Goal: Task Accomplishment & Management: Manage account settings

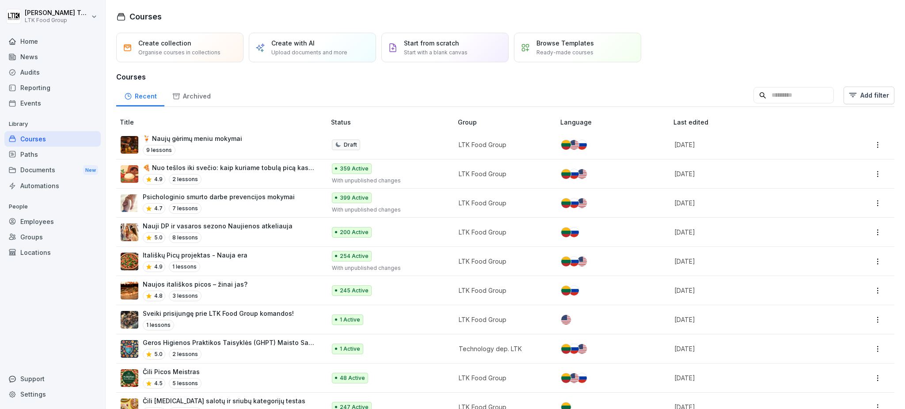
click at [25, 44] on div "Home" at bounding box center [52, 41] width 96 height 15
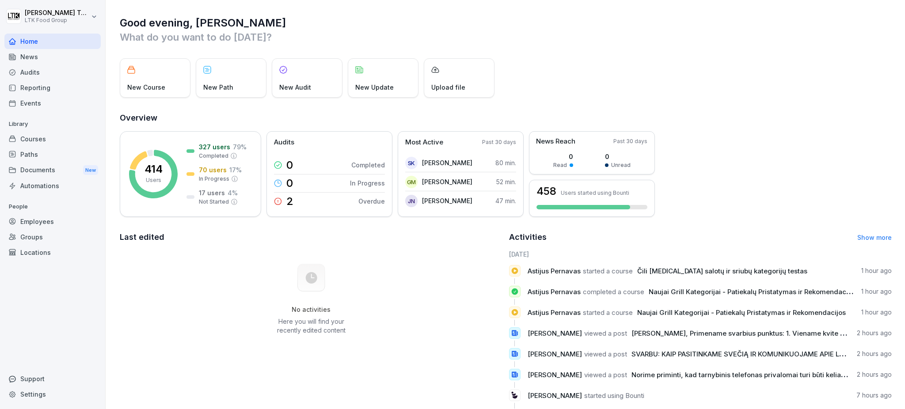
click at [31, 55] on div "News" at bounding box center [52, 56] width 96 height 15
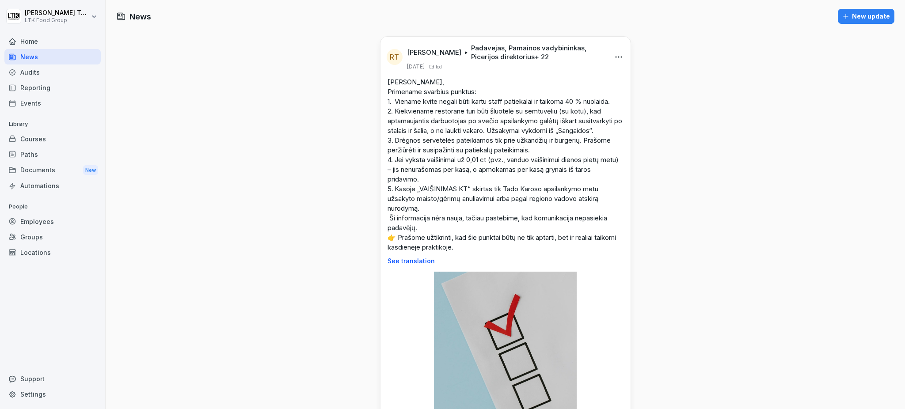
click at [849, 12] on div "New update" at bounding box center [866, 16] width 48 height 10
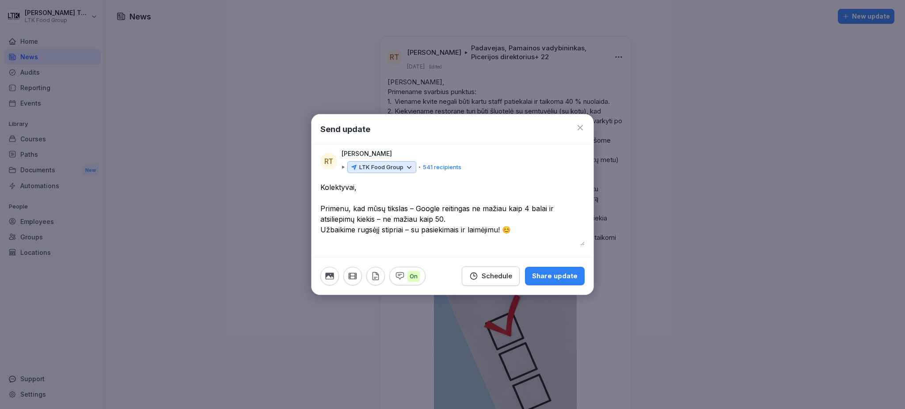
type textarea "**********"
click at [332, 271] on button "button" at bounding box center [329, 276] width 19 height 19
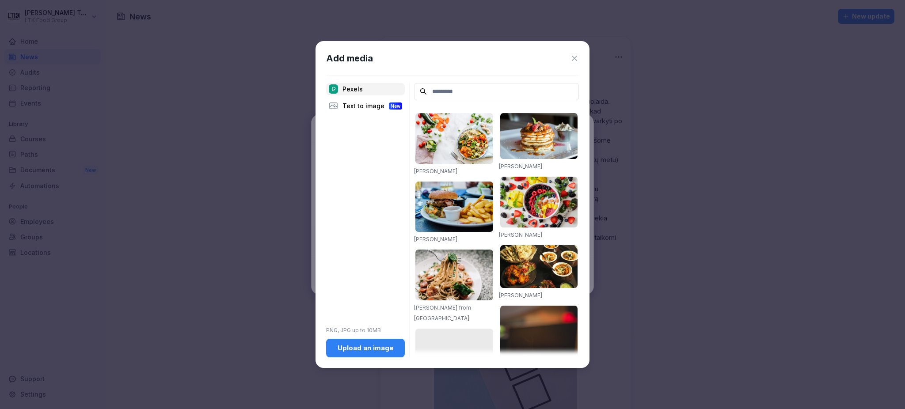
paste input "********"
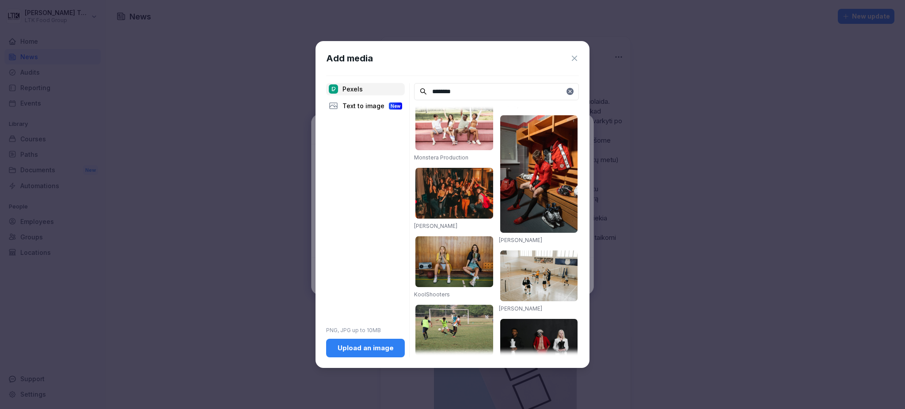
scroll to position [465, 0]
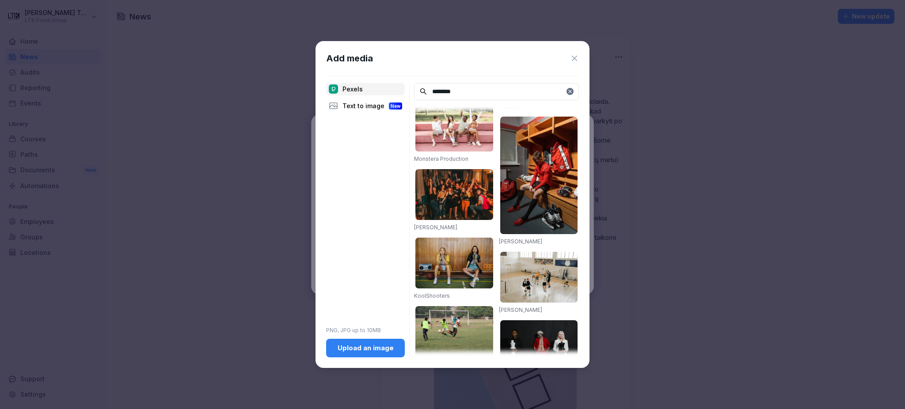
type input "********"
click at [467, 189] on img at bounding box center [454, 194] width 78 height 51
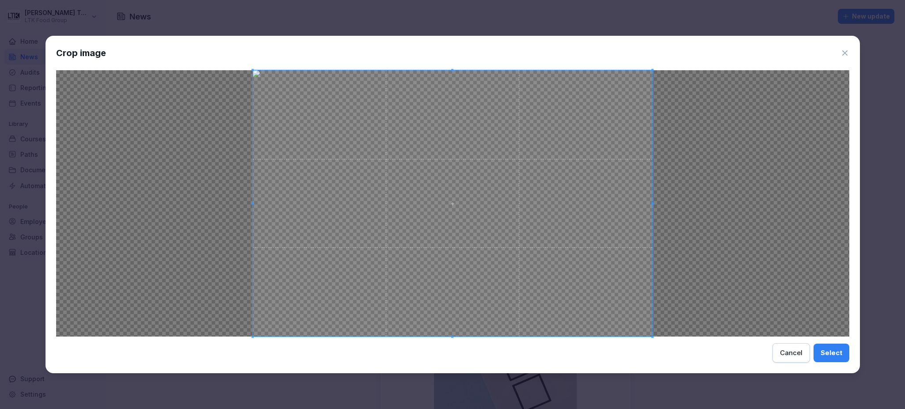
click at [783, 356] on div "Cancel" at bounding box center [791, 353] width 23 height 10
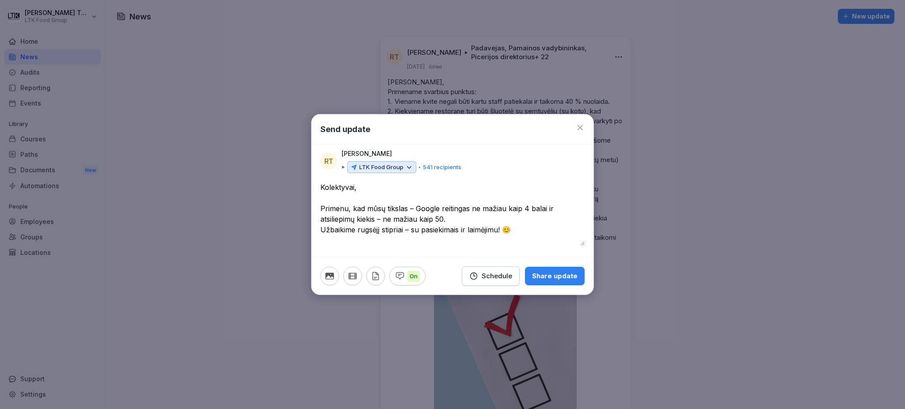
click at [336, 277] on button "button" at bounding box center [329, 276] width 19 height 19
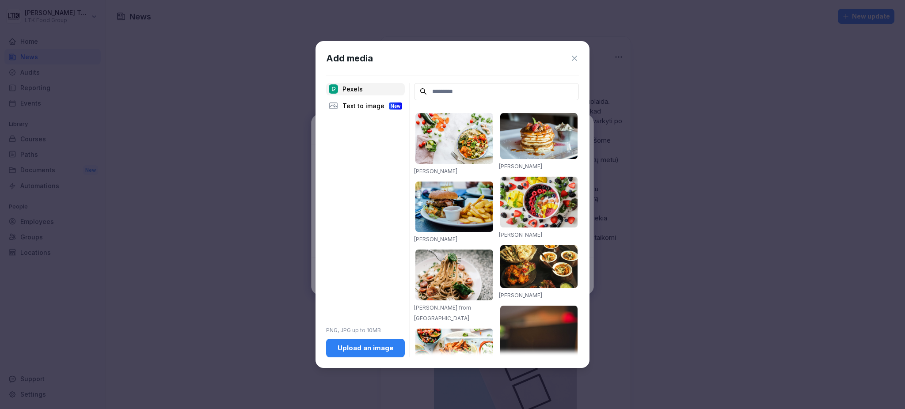
paste input "********"
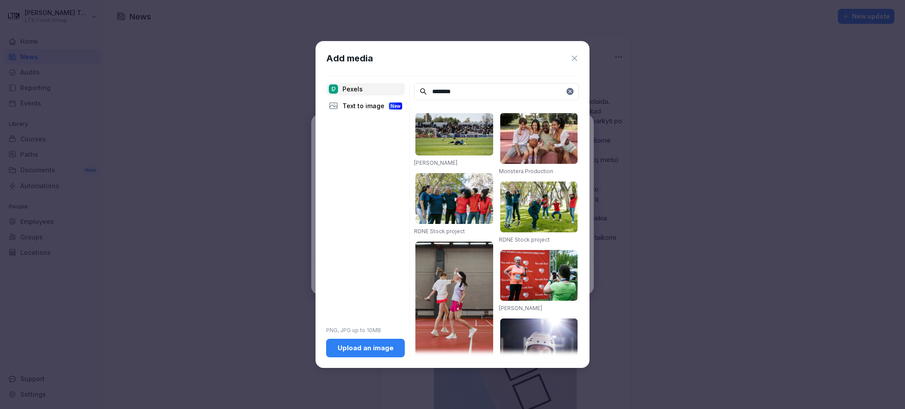
type input "********"
click at [538, 217] on img at bounding box center [539, 207] width 78 height 51
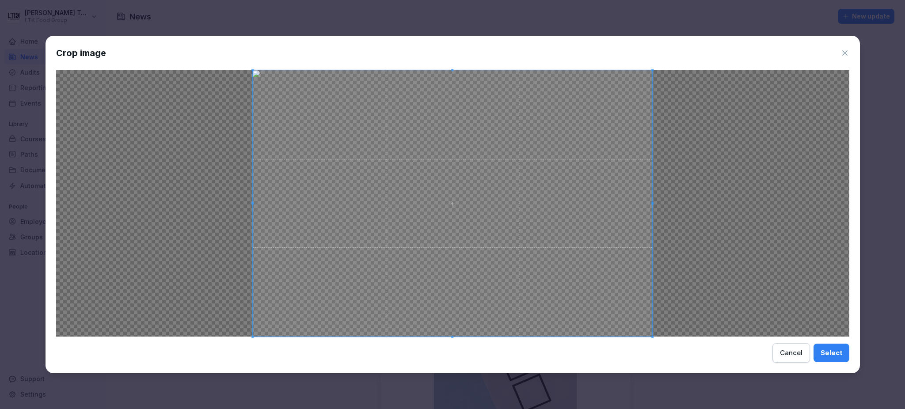
drag, startPoint x: 795, startPoint y: 354, endPoint x: 766, endPoint y: 307, distance: 55.8
click at [795, 353] on div "Cancel" at bounding box center [791, 353] width 23 height 10
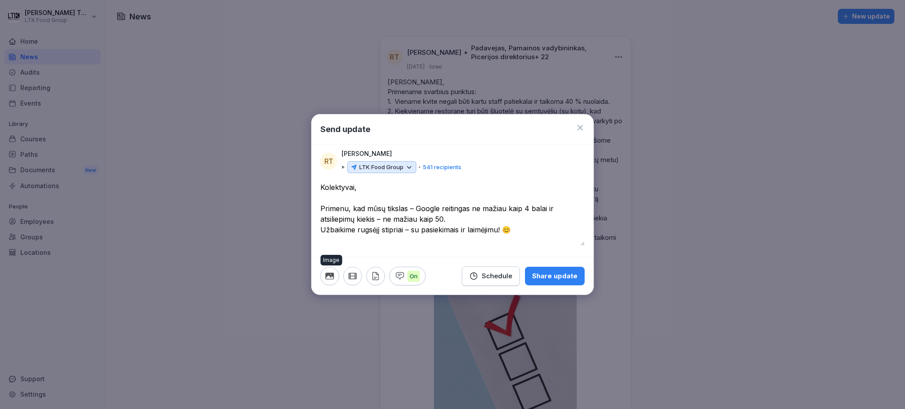
click at [337, 276] on button "button" at bounding box center [329, 276] width 19 height 19
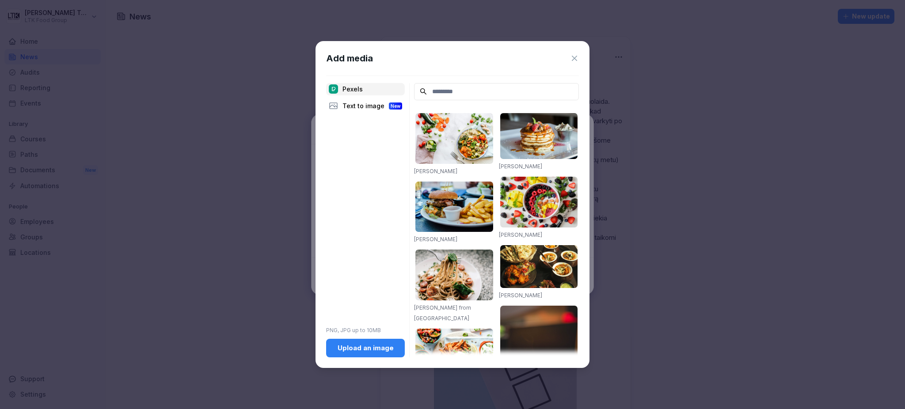
paste input "********"
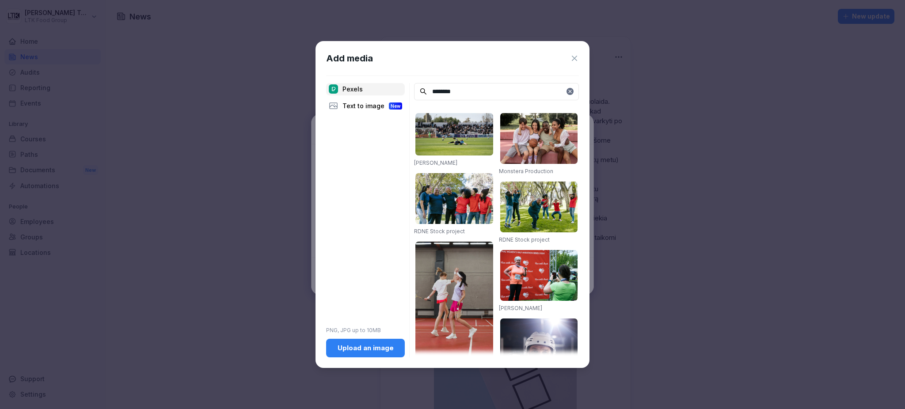
drag, startPoint x: 447, startPoint y: 90, endPoint x: 391, endPoint y: 91, distance: 56.1
click at [391, 91] on div "Pexels Text to image New PNG, JPG up to 10MB Upload an image ******** Franco Mo…" at bounding box center [452, 220] width 253 height 275
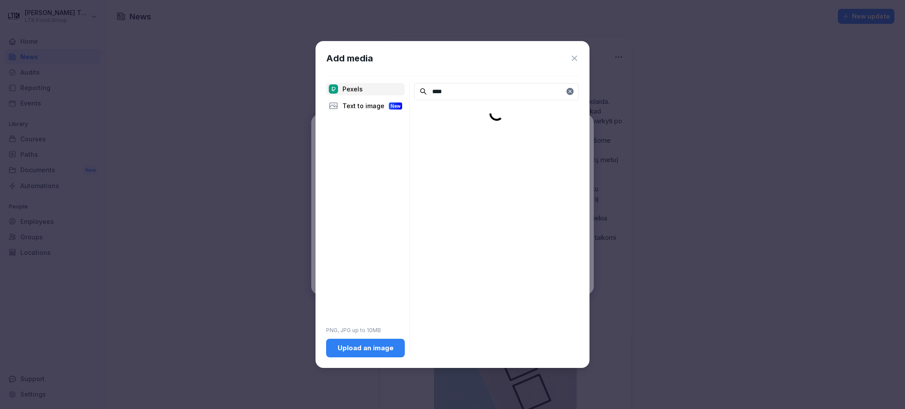
type input "***"
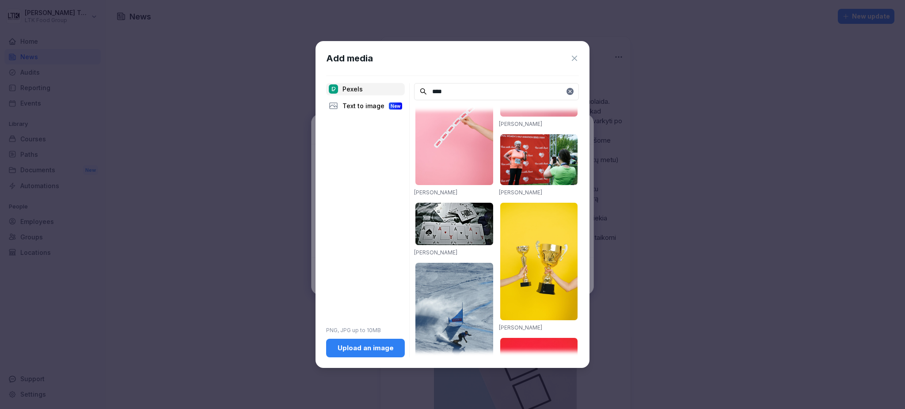
scroll to position [542, 0]
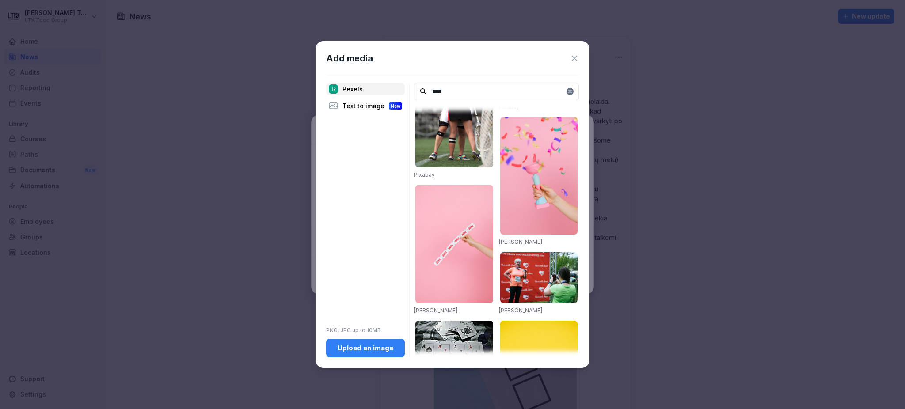
click at [526, 167] on img at bounding box center [539, 176] width 78 height 118
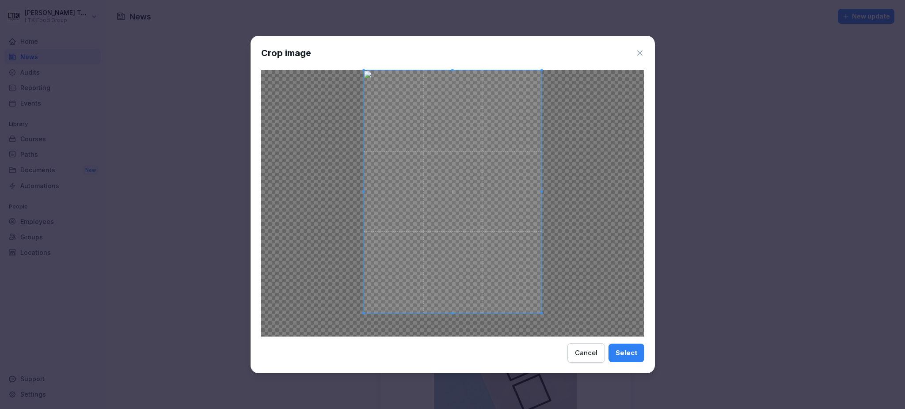
click at [454, 312] on div at bounding box center [453, 191] width 178 height 243
click at [621, 353] on div "Select" at bounding box center [627, 353] width 22 height 10
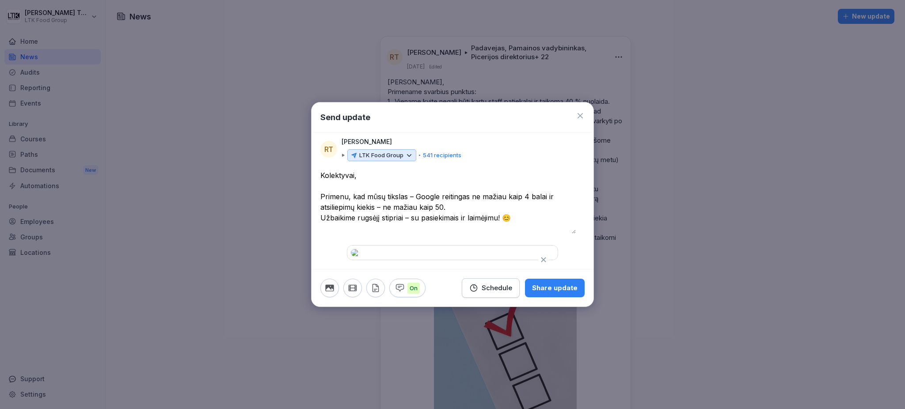
click at [406, 152] on icon at bounding box center [409, 156] width 8 height 8
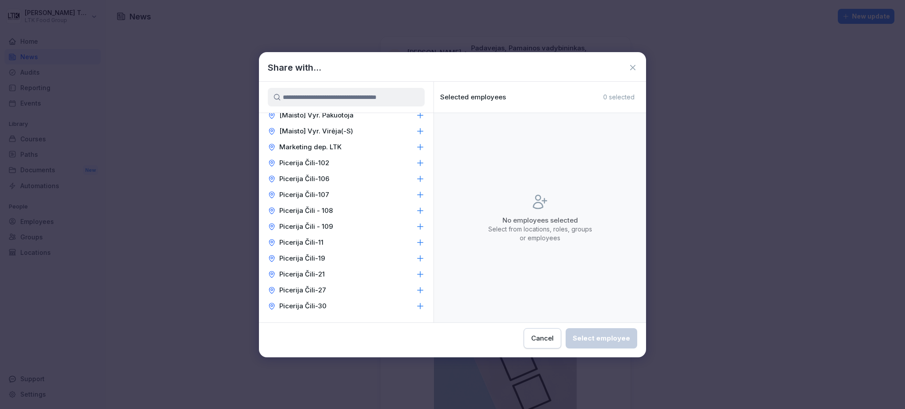
scroll to position [707, 0]
click at [416, 160] on icon at bounding box center [420, 162] width 9 height 9
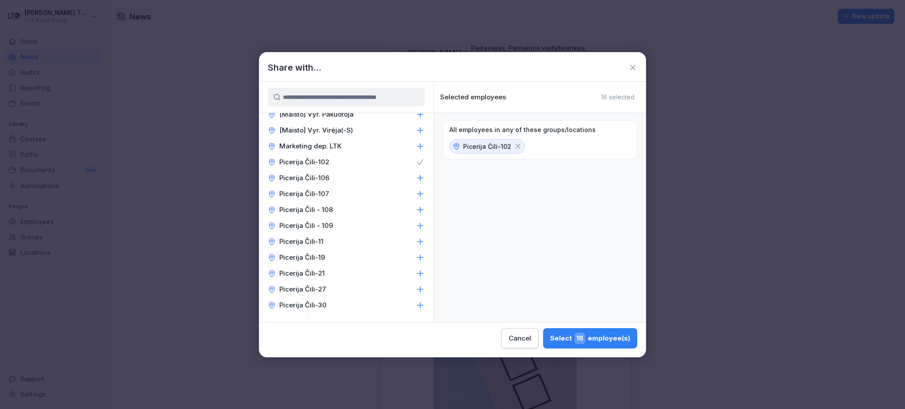
click at [416, 179] on icon at bounding box center [420, 178] width 9 height 9
click at [406, 194] on div "Picerija Čili-107" at bounding box center [346, 194] width 175 height 16
click at [416, 210] on icon at bounding box center [420, 210] width 9 height 9
click at [418, 226] on icon at bounding box center [421, 226] width 6 height 6
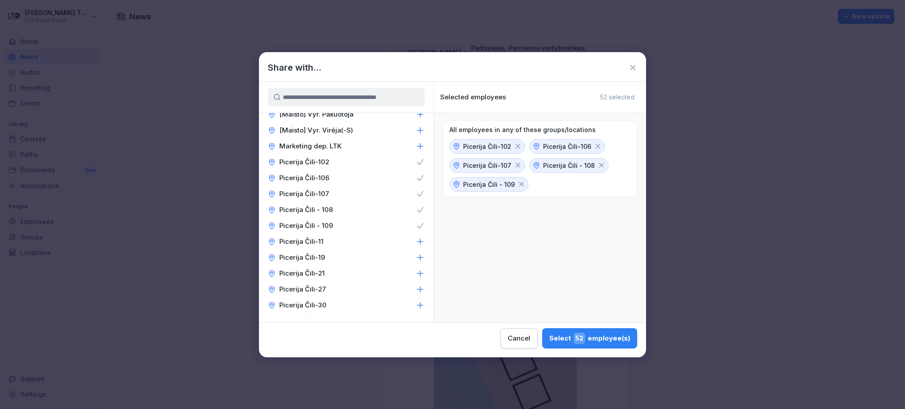
click at [416, 238] on icon at bounding box center [420, 241] width 9 height 9
click at [418, 257] on icon at bounding box center [421, 258] width 6 height 6
click at [416, 274] on icon at bounding box center [420, 273] width 9 height 9
click at [406, 290] on div "Picerija Čili-27" at bounding box center [346, 290] width 175 height 16
click at [416, 306] on icon at bounding box center [420, 305] width 9 height 9
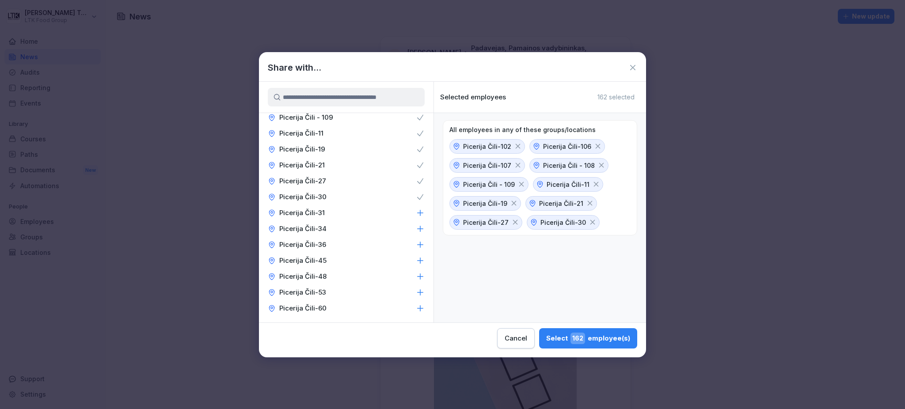
scroll to position [825, 0]
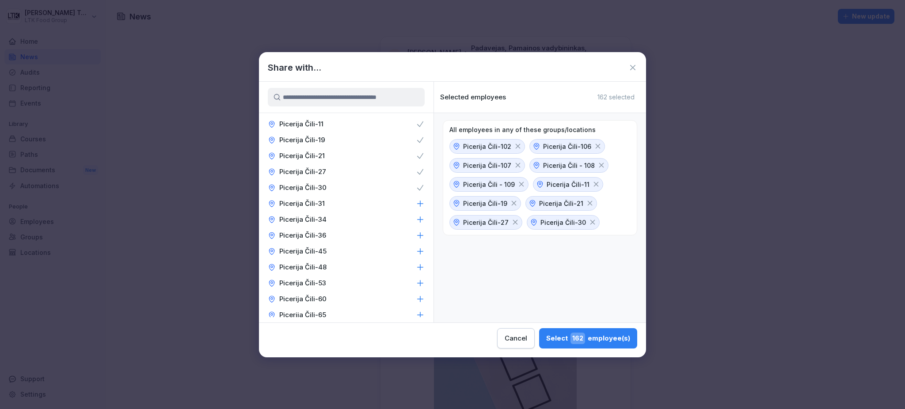
click at [416, 203] on icon at bounding box center [420, 203] width 9 height 9
click at [418, 219] on icon at bounding box center [421, 220] width 6 height 6
click at [416, 237] on icon at bounding box center [420, 235] width 9 height 9
click at [416, 254] on icon at bounding box center [420, 251] width 9 height 9
click at [418, 267] on icon at bounding box center [421, 267] width 6 height 6
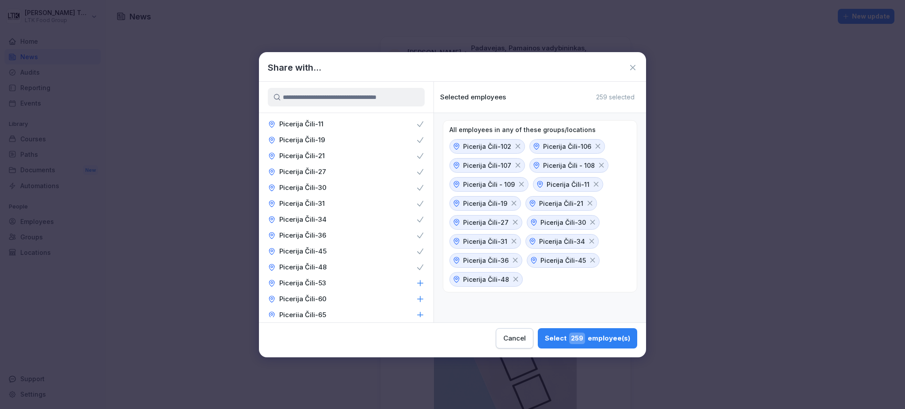
click at [418, 282] on icon at bounding box center [421, 283] width 6 height 6
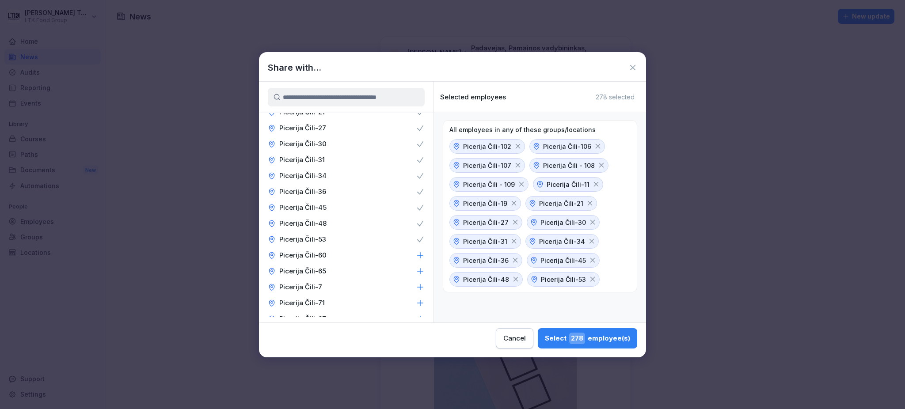
scroll to position [884, 0]
click at [416, 241] on icon at bounding box center [420, 240] width 9 height 9
click at [416, 260] on icon at bounding box center [420, 256] width 9 height 9
click at [416, 273] on icon at bounding box center [420, 271] width 9 height 9
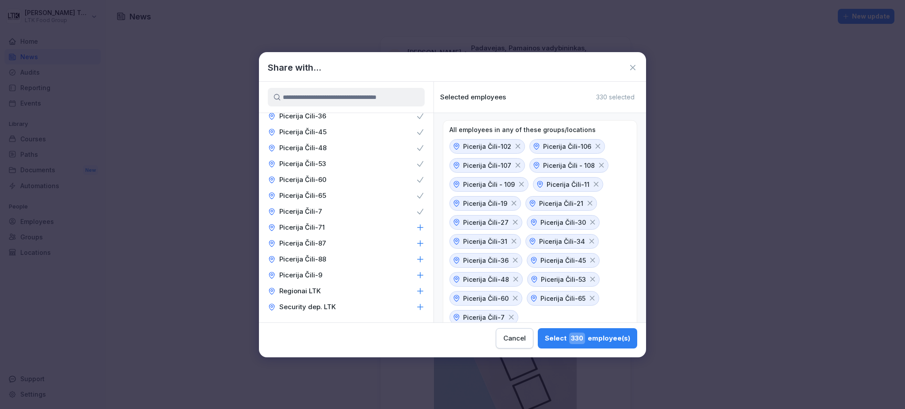
scroll to position [1002, 0]
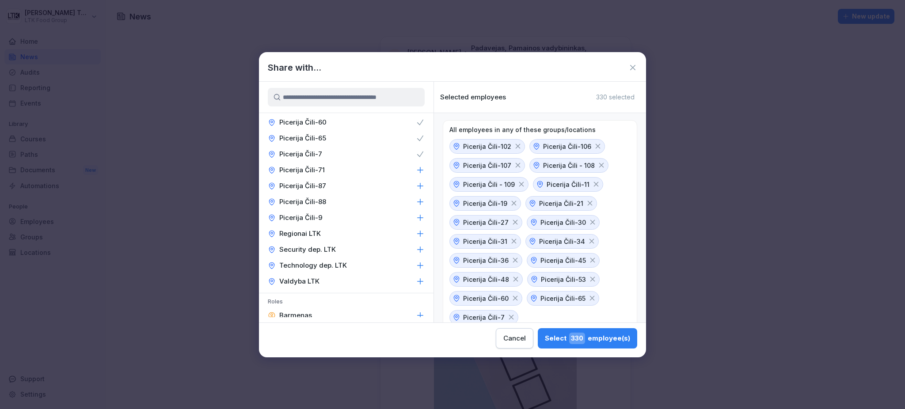
click at [416, 175] on icon at bounding box center [420, 170] width 9 height 9
click at [418, 189] on icon at bounding box center [421, 186] width 6 height 6
click at [401, 210] on div "Picerija Čili-88" at bounding box center [346, 202] width 175 height 16
click at [416, 222] on icon at bounding box center [420, 217] width 9 height 9
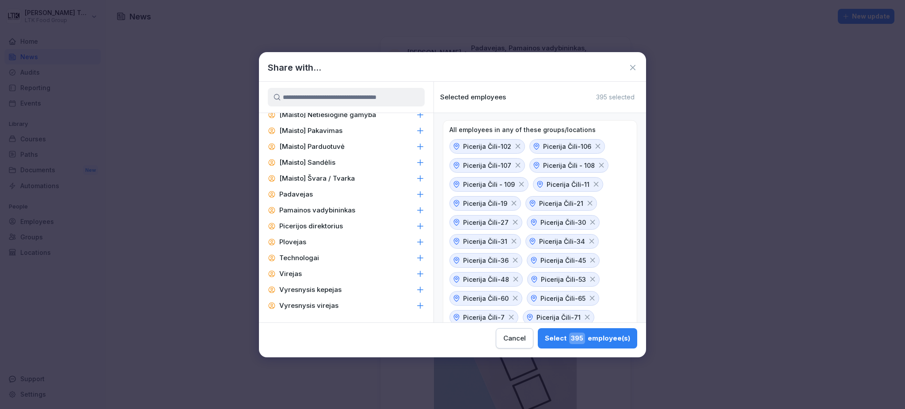
scroll to position [1331, 0]
click at [418, 211] on icon at bounding box center [421, 210] width 6 height 6
click at [418, 225] on icon at bounding box center [421, 226] width 6 height 6
click at [416, 193] on icon at bounding box center [420, 194] width 9 height 9
click at [566, 342] on div "Select 189 employee(s)" at bounding box center [588, 338] width 84 height 11
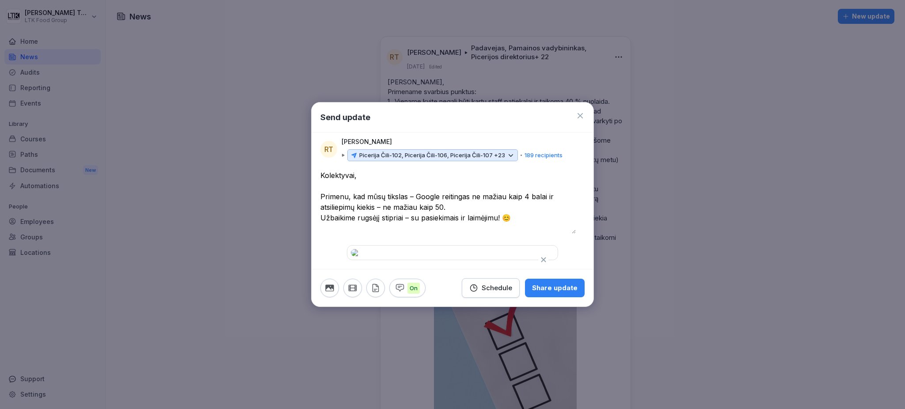
click at [531, 151] on p "189 recipients" at bounding box center [544, 155] width 38 height 9
click at [503, 151] on p "Picerija Čili-102, Picerija Čili-106, Picerija Čili-107 +23" at bounding box center [432, 155] width 146 height 9
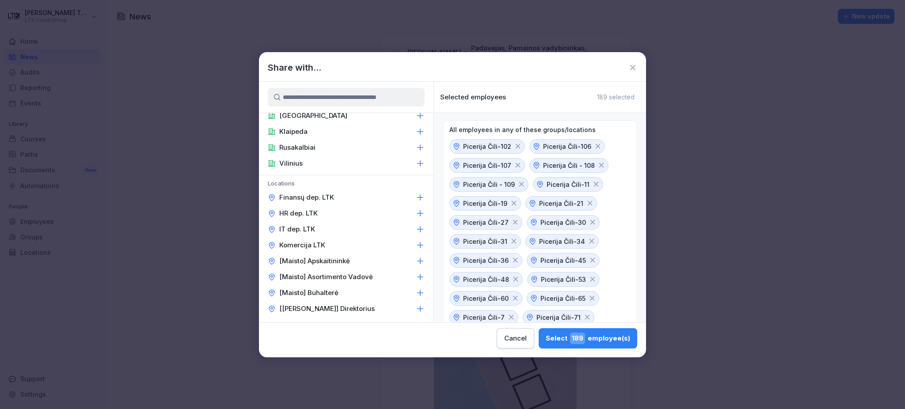
scroll to position [0, 0]
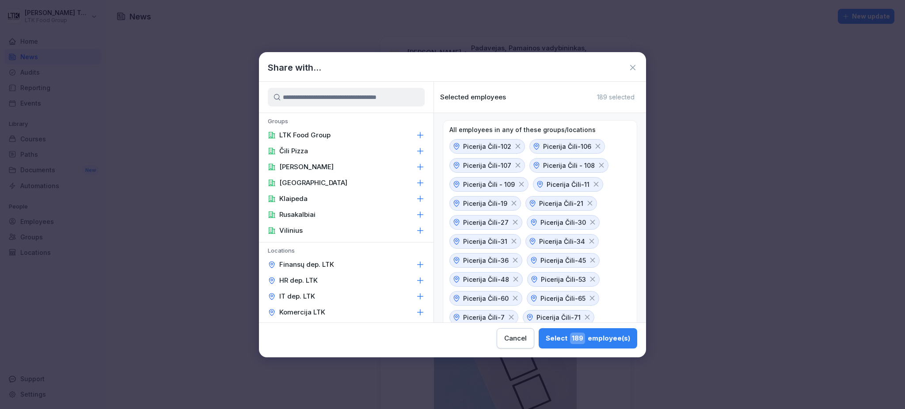
click at [358, 97] on input at bounding box center [346, 97] width 157 height 19
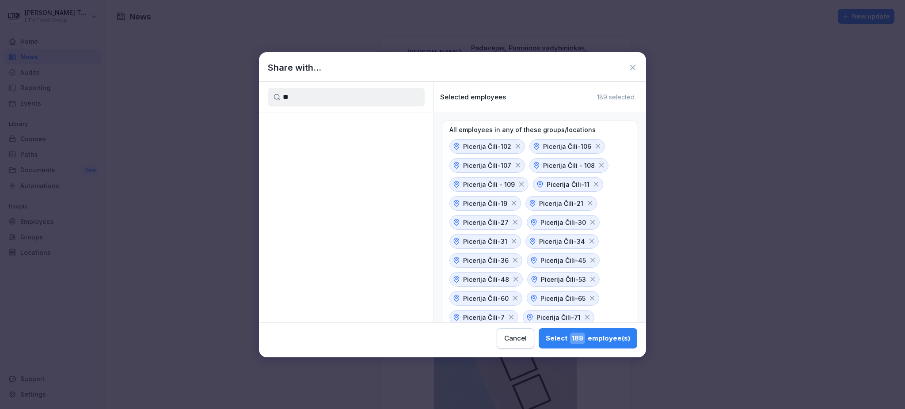
type input "*"
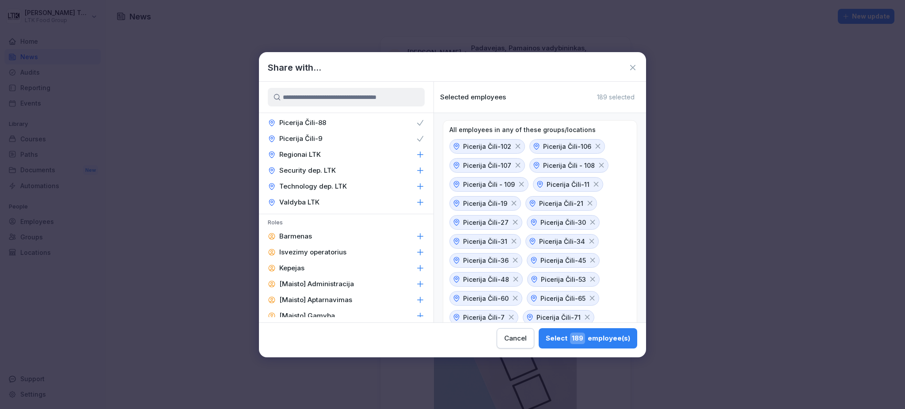
scroll to position [978, 0]
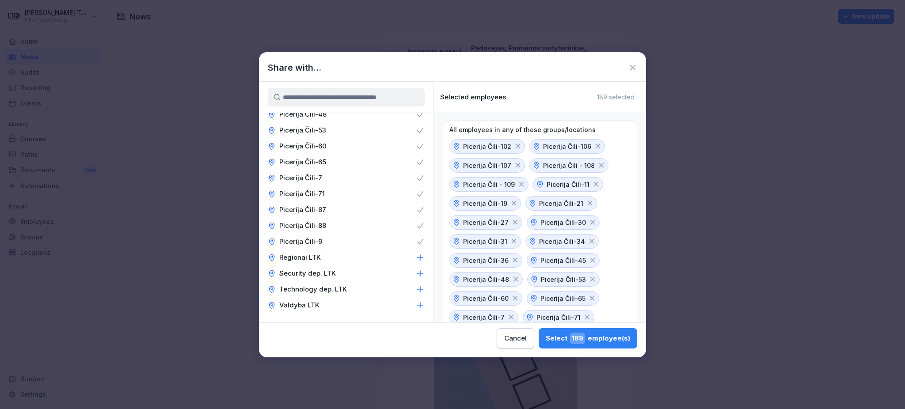
click at [321, 266] on div "Regionai LTK" at bounding box center [346, 258] width 175 height 16
click at [583, 343] on span "189" at bounding box center [577, 338] width 15 height 11
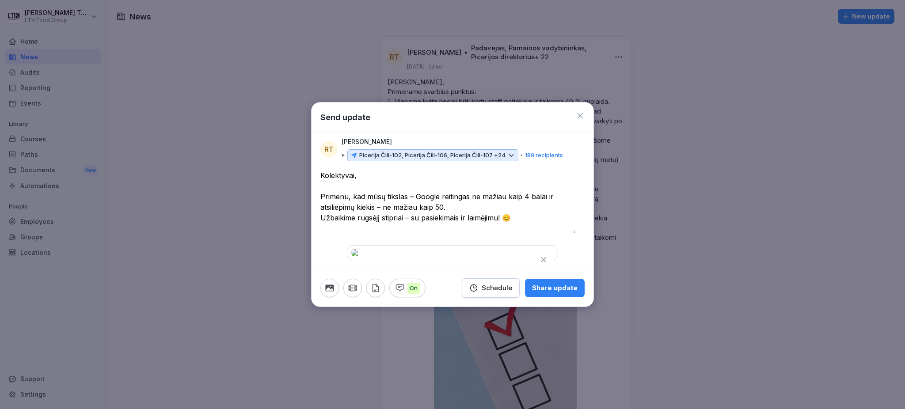
click at [523, 170] on textarea "**********" at bounding box center [447, 202] width 255 height 64
click at [438, 170] on textarea "**********" at bounding box center [447, 202] width 255 height 64
type textarea "**********"
click at [547, 293] on div "Share update" at bounding box center [555, 288] width 46 height 10
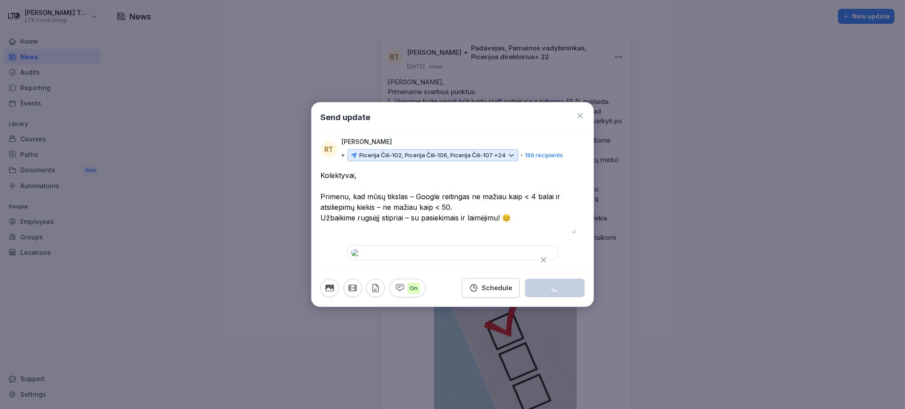
scroll to position [88, 0]
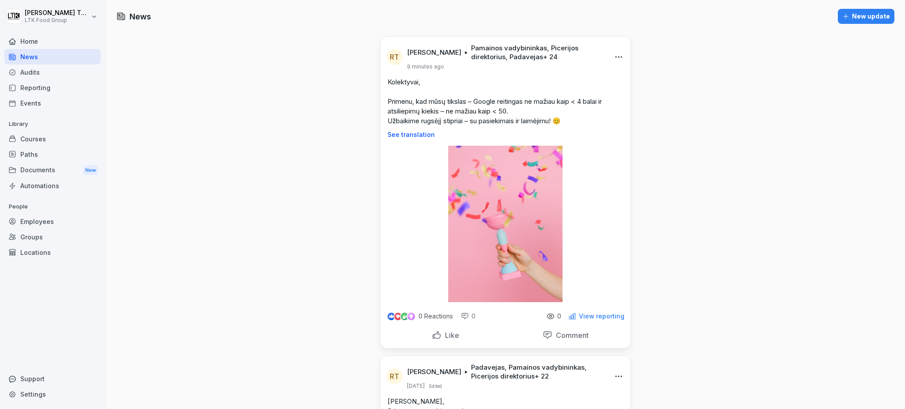
click at [34, 236] on div "Groups" at bounding box center [52, 236] width 96 height 15
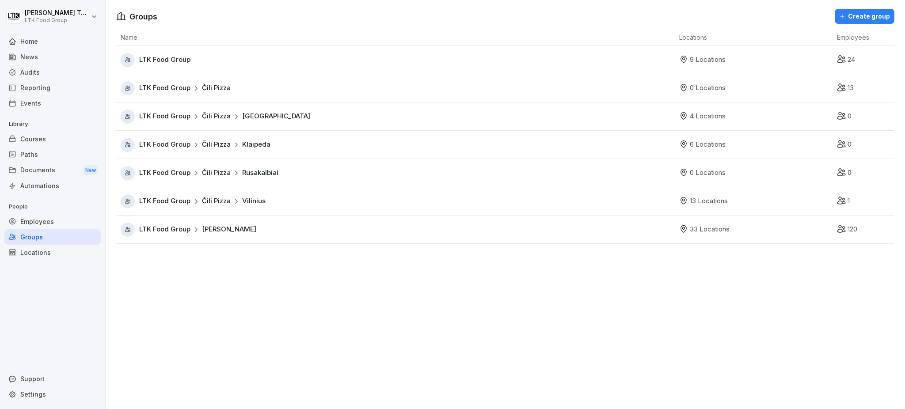
click at [36, 253] on div "Locations" at bounding box center [52, 252] width 96 height 15
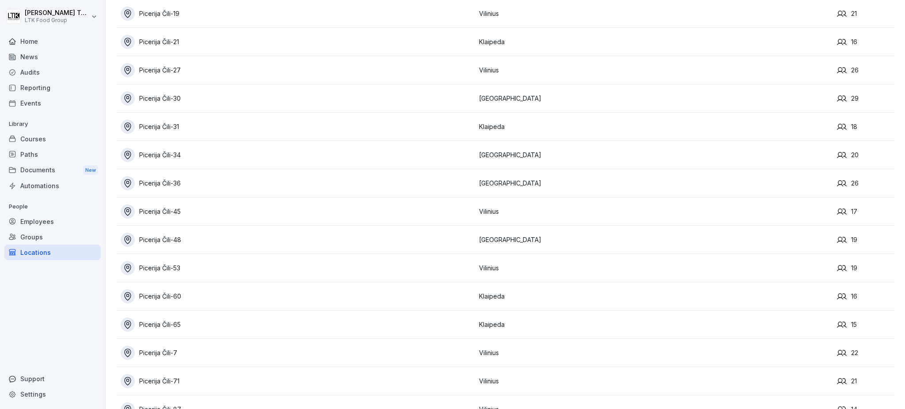
scroll to position [1491, 0]
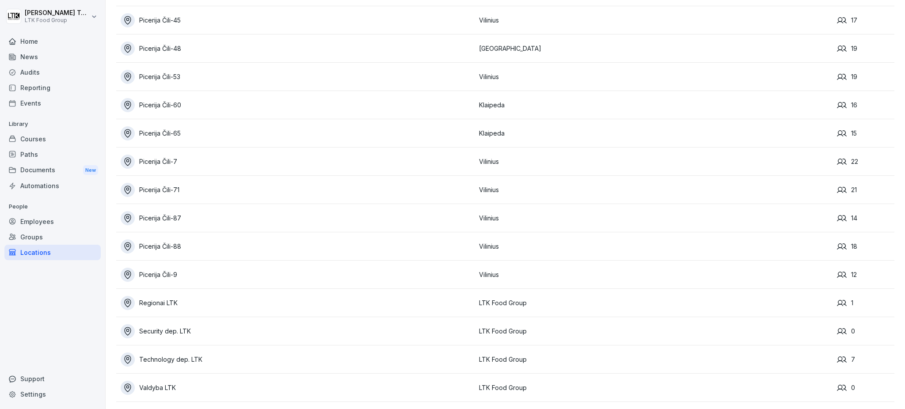
click at [164, 296] on div "Regionai LTK" at bounding box center [298, 303] width 354 height 14
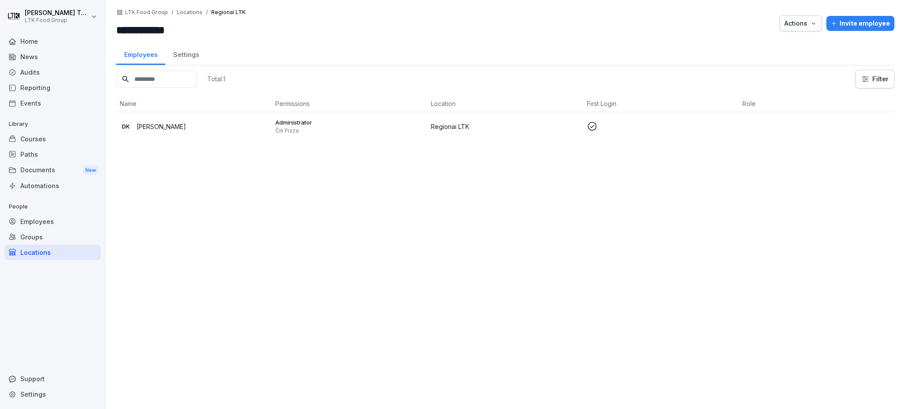
click at [866, 19] on div "Invite employee" at bounding box center [860, 24] width 59 height 10
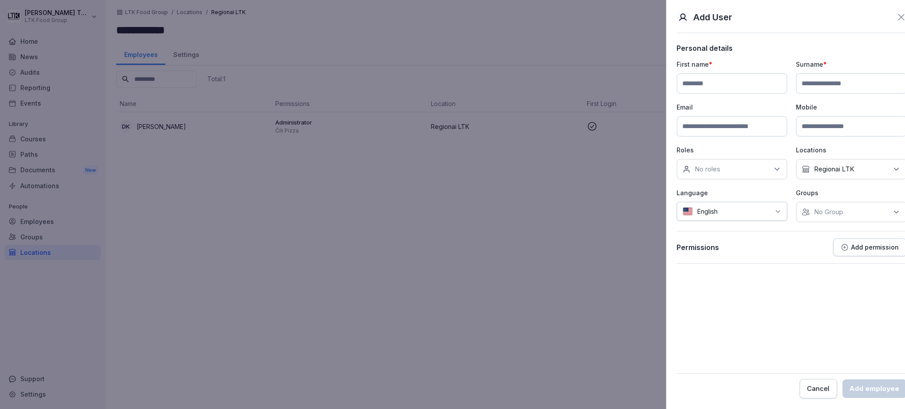
drag, startPoint x: 524, startPoint y: 204, endPoint x: 446, endPoint y: 143, distance: 99.2
click at [525, 204] on div at bounding box center [452, 204] width 905 height 409
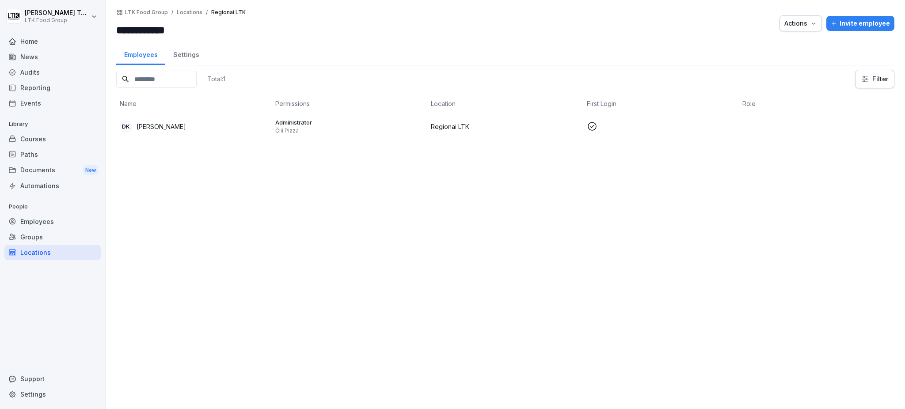
click at [192, 56] on div "Settings" at bounding box center [186, 53] width 42 height 23
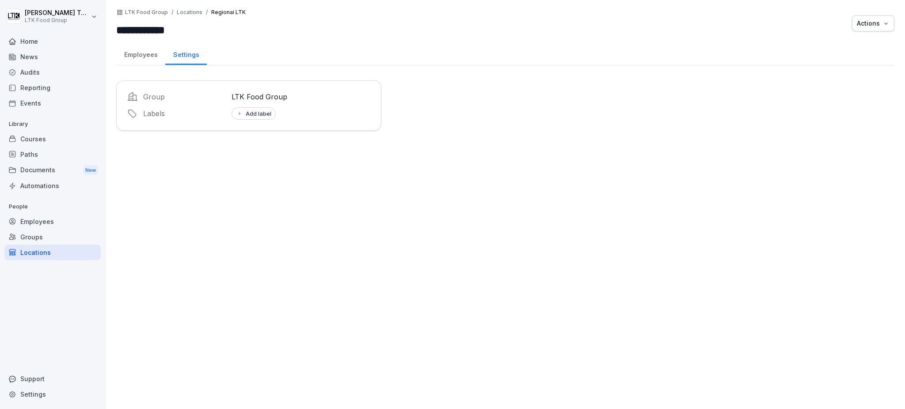
click at [145, 53] on div "Employees" at bounding box center [140, 53] width 49 height 23
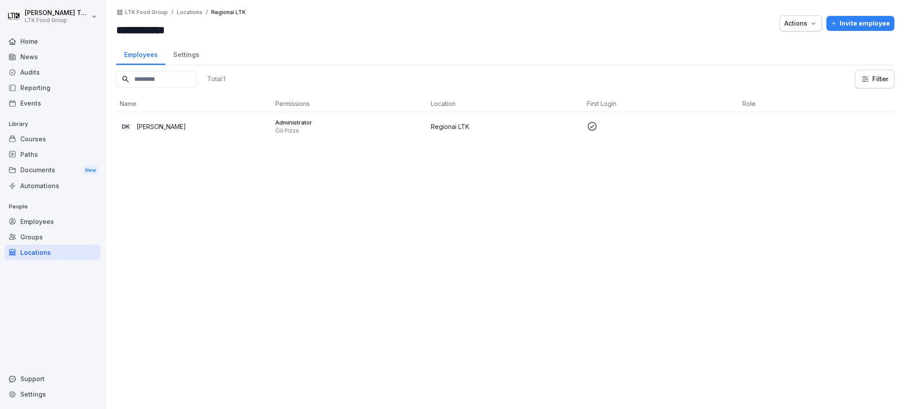
click at [187, 152] on div "Total: 1 Filter Name Permissions Location First Login Role DK Daiva Karklienė A…" at bounding box center [505, 235] width 778 height 331
click at [182, 81] on input at bounding box center [156, 79] width 80 height 17
type input "*"
click at [810, 25] on icon "button" at bounding box center [813, 23] width 7 height 7
click at [762, 59] on p "Move location" at bounding box center [757, 59] width 42 height 8
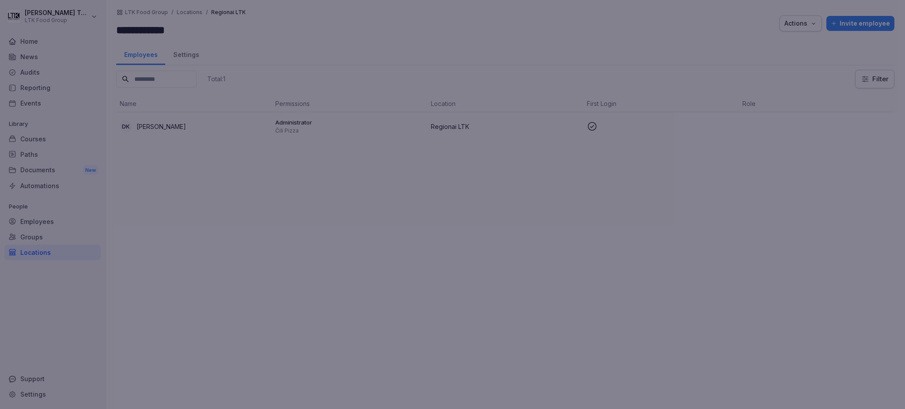
click at [678, 176] on div at bounding box center [452, 204] width 905 height 409
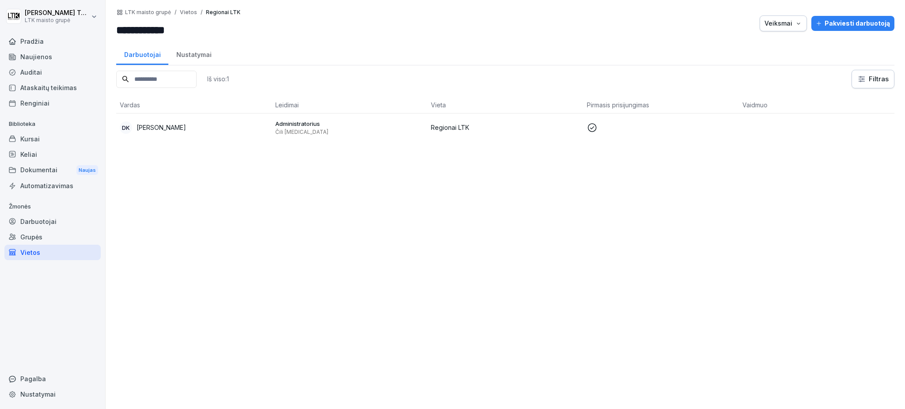
click at [716, 167] on div "Iš viso: 1 Filtras Vardas Leidimai Vieta Pirmasis prisijungimas Vaidmuo DK Daiv…" at bounding box center [505, 235] width 778 height 331
click at [795, 26] on icon "button" at bounding box center [798, 23] width 7 height 7
click at [763, 46] on font "Pakvietimo nuoroda" at bounding box center [749, 44] width 58 height 8
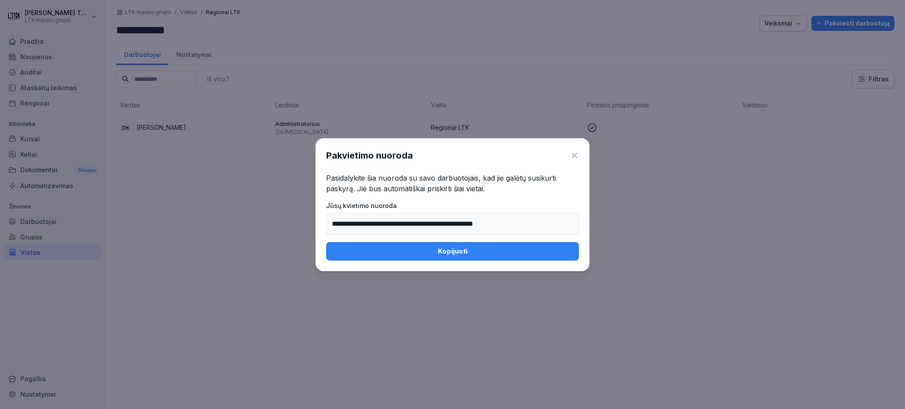
click at [572, 155] on icon at bounding box center [574, 155] width 9 height 9
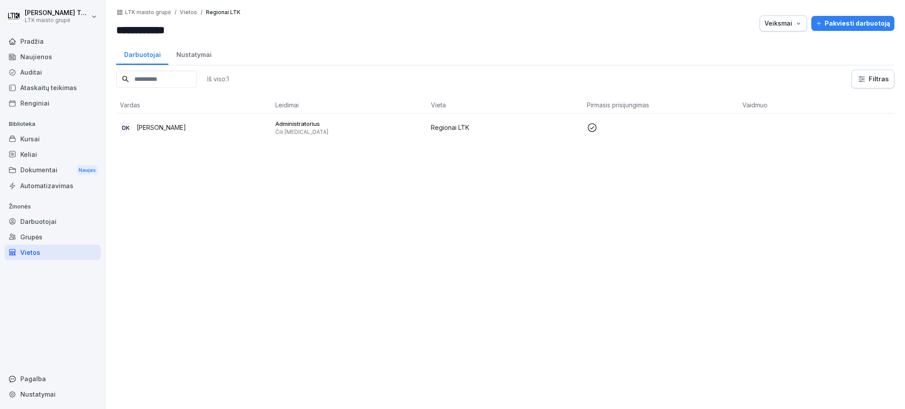
click at [236, 155] on div "Iš viso: 1 Filtras Vardas Leidimai Vieta Pirmasis prisijungimas Vaidmuo DK Daiv…" at bounding box center [505, 235] width 778 height 331
click at [160, 30] on input "**********" at bounding box center [169, 30] width 106 height 16
click at [191, 30] on input "**********" at bounding box center [169, 30] width 106 height 16
drag, startPoint x: 193, startPoint y: 30, endPoint x: 162, endPoint y: 30, distance: 31.4
click at [162, 30] on input "**********" at bounding box center [169, 30] width 106 height 16
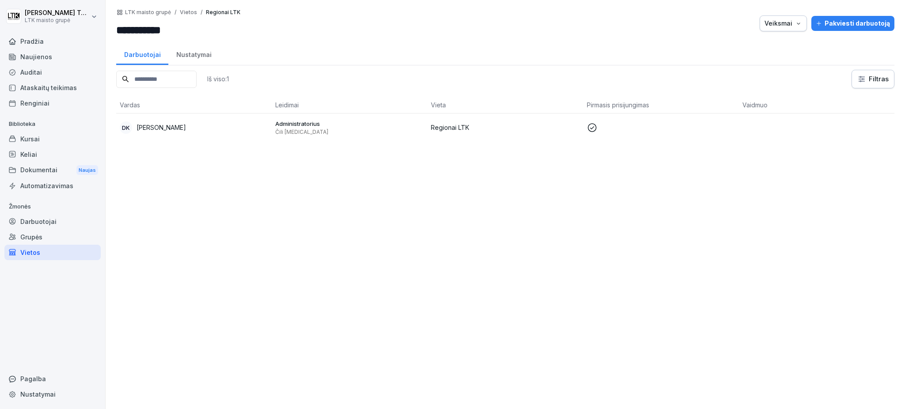
type input "**********"
click at [582, 224] on div "Iš viso: 1 Filtras Vardas Leidimai Vieta Pirmasis prisijungimas Vaidmuo DK Daiv…" at bounding box center [505, 235] width 778 height 331
click at [33, 219] on font "Darbuotojai" at bounding box center [38, 222] width 36 height 8
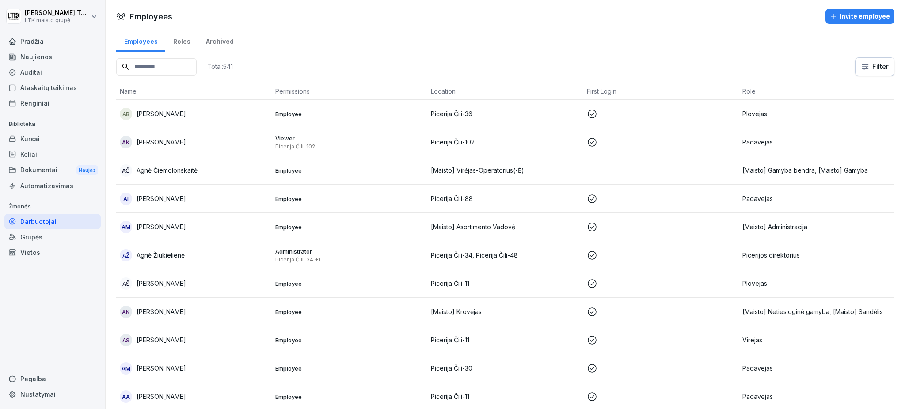
click at [167, 70] on input at bounding box center [156, 66] width 80 height 17
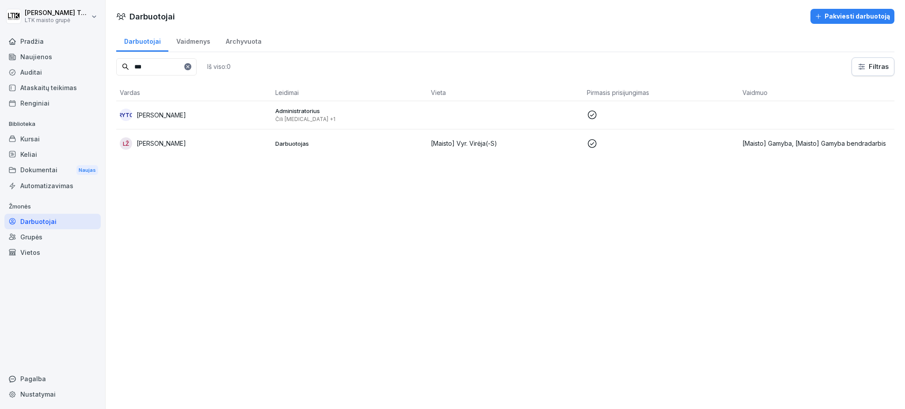
type input "***"
click at [182, 114] on font "[PERSON_NAME]" at bounding box center [162, 115] width 50 height 8
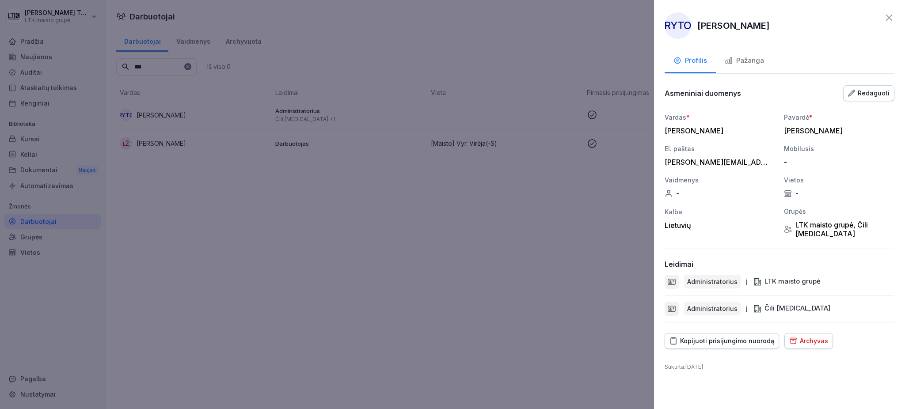
click at [848, 221] on font "LTK maisto grupė, Čili pica" at bounding box center [832, 230] width 72 height 18
click at [866, 84] on div "Asmeniniai duomenys Redaguoti" at bounding box center [780, 93] width 230 height 18
click at [872, 92] on font "Redaguoti" at bounding box center [874, 93] width 32 height 8
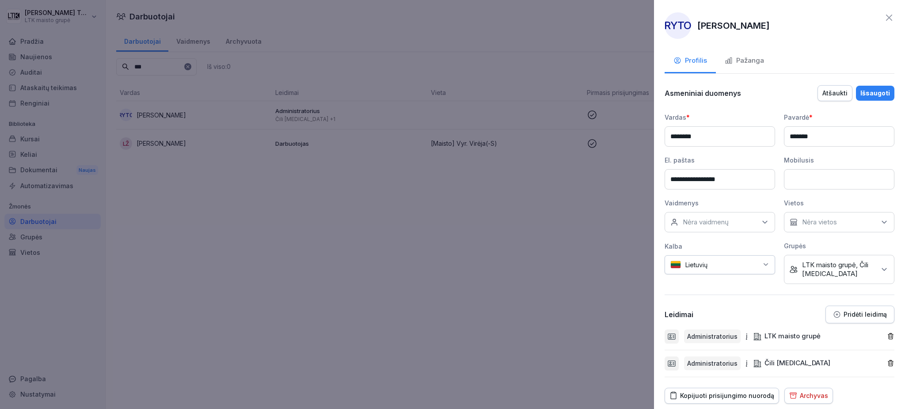
click at [832, 271] on p "LTK maisto grupė, Čili pica" at bounding box center [838, 270] width 73 height 18
click at [789, 313] on button "LTK maisto grupė" at bounding box center [790, 314] width 8 height 8
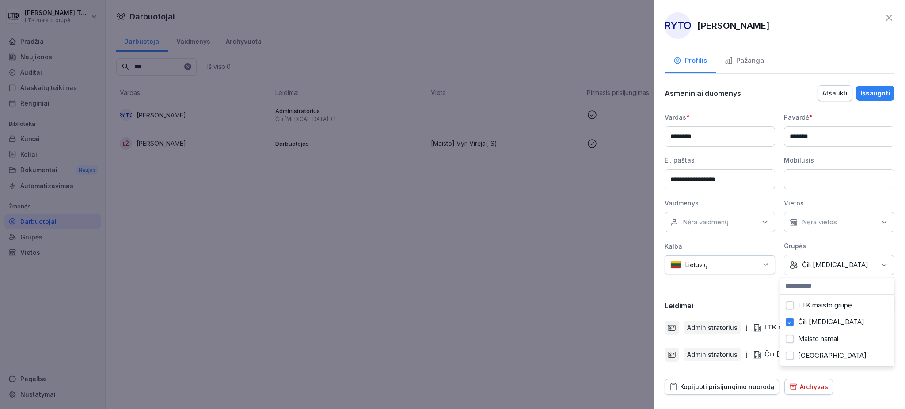
click at [791, 324] on button "Čili pica" at bounding box center [790, 322] width 8 height 8
click at [812, 288] on input at bounding box center [837, 286] width 114 height 17
type input "*****"
click at [880, 266] on icon at bounding box center [884, 265] width 9 height 9
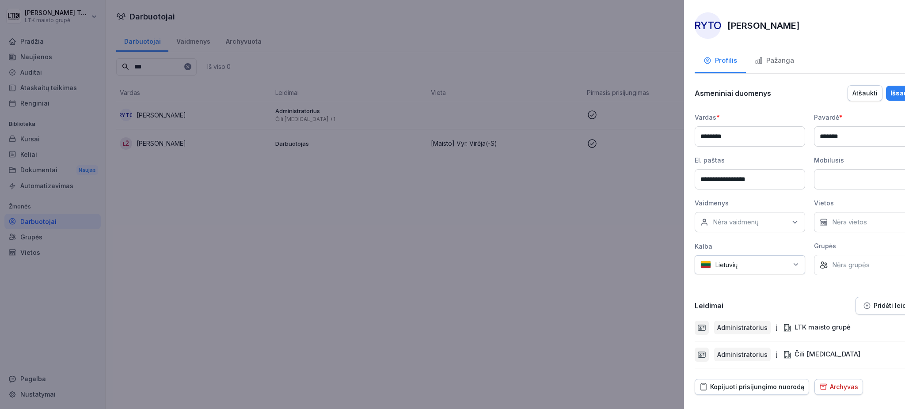
click at [586, 340] on div at bounding box center [452, 204] width 905 height 409
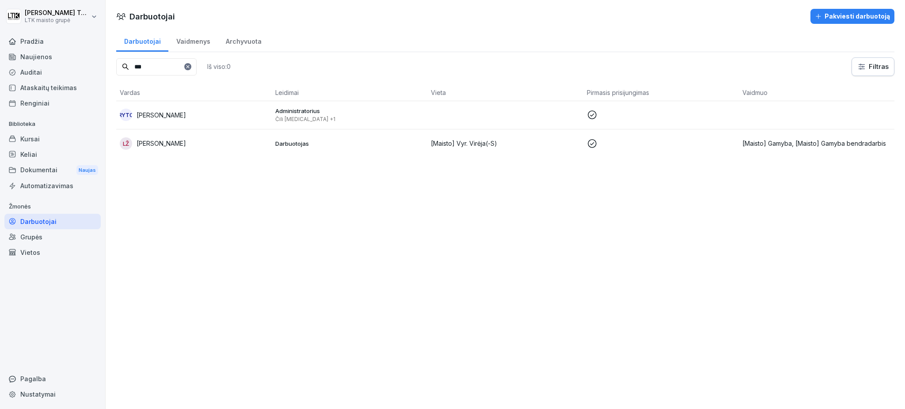
click at [312, 105] on td "Administratorius Čili pica +1" at bounding box center [350, 115] width 156 height 28
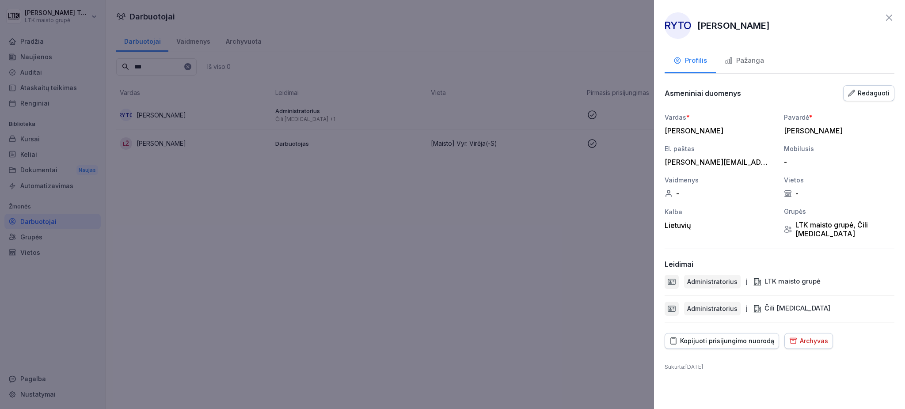
click at [863, 97] on font "Redaguoti" at bounding box center [874, 93] width 32 height 10
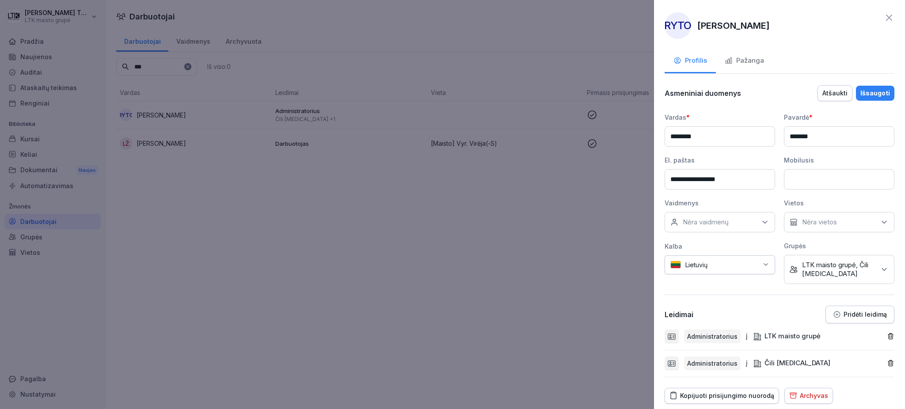
click at [867, 315] on font "Pridėti leidimą" at bounding box center [865, 315] width 43 height 8
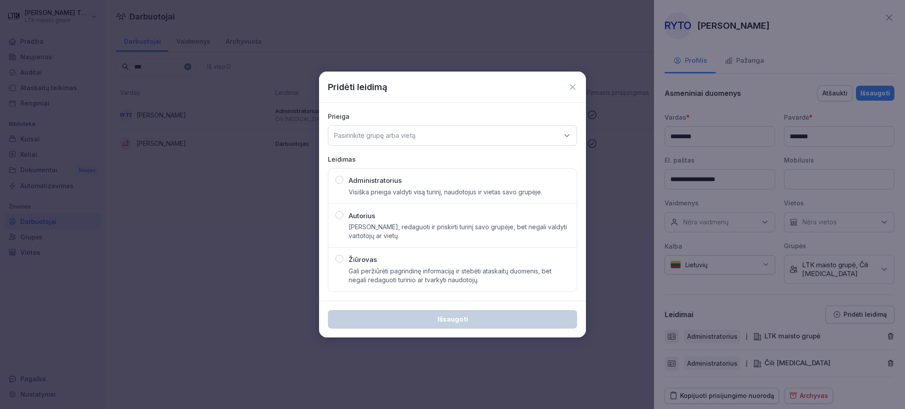
click at [404, 180] on div "Administratorius Visiška prieiga valdyti visą turinį, naudotojus ir vietas savo…" at bounding box center [446, 186] width 194 height 21
click at [425, 131] on div "Pasirinkite grupę arba vietą" at bounding box center [452, 136] width 249 height 20
type input "***"
click at [365, 191] on font "Regionai ČP" at bounding box center [352, 191] width 37 height 8
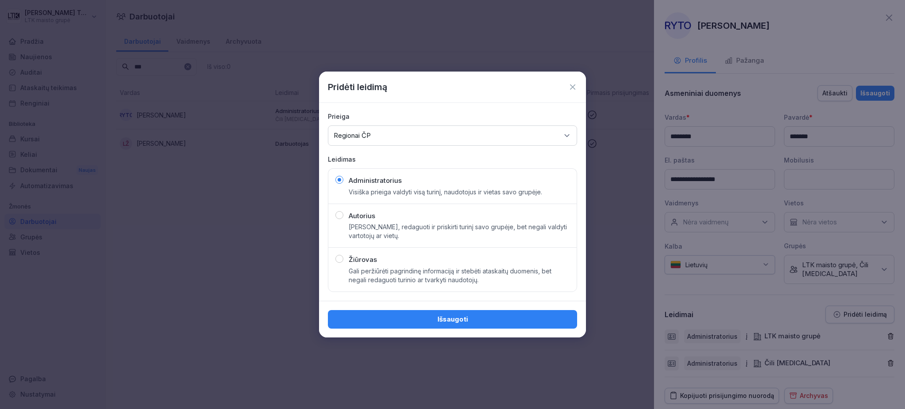
click at [460, 326] on button "Išsaugoti" at bounding box center [452, 319] width 249 height 19
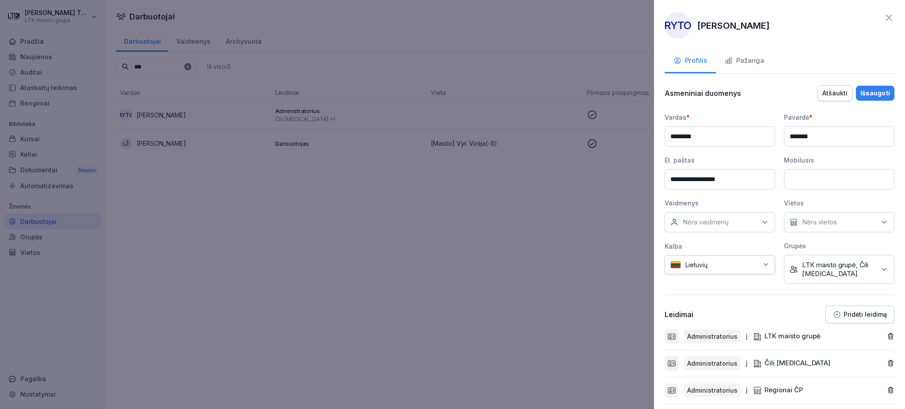
click at [863, 94] on font "Išsaugoti" at bounding box center [876, 93] width 30 height 8
click at [864, 90] on font "Išsaugoti" at bounding box center [876, 93] width 30 height 8
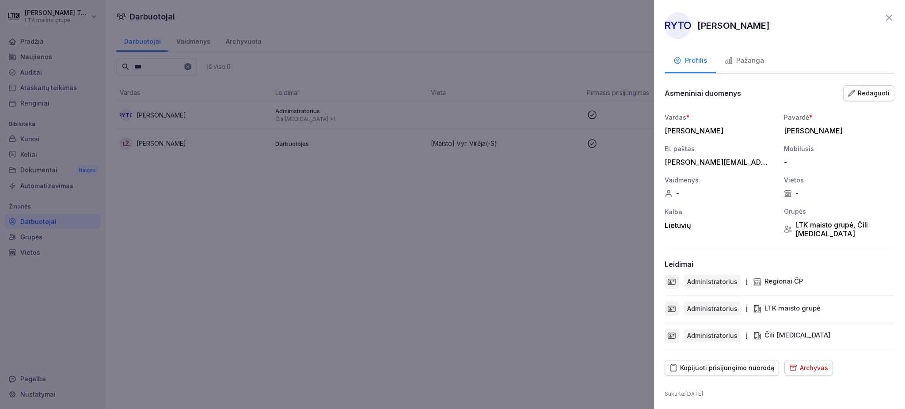
click at [206, 64] on div at bounding box center [452, 204] width 905 height 409
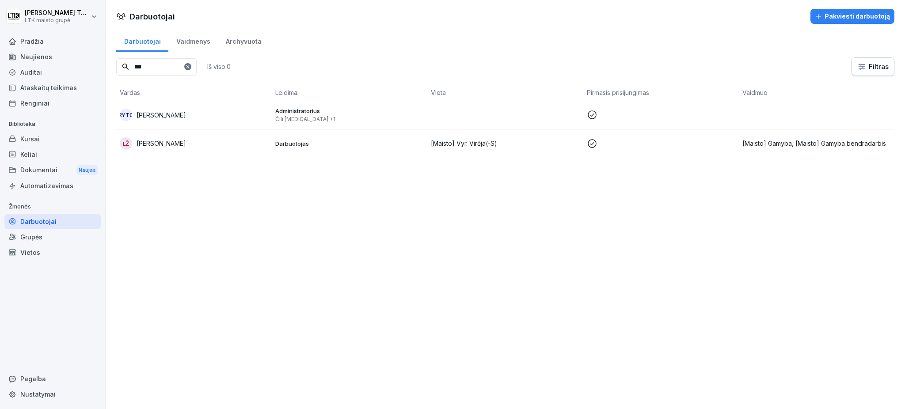
click at [191, 65] on icon at bounding box center [187, 66] width 5 height 5
click at [183, 69] on input at bounding box center [156, 66] width 80 height 17
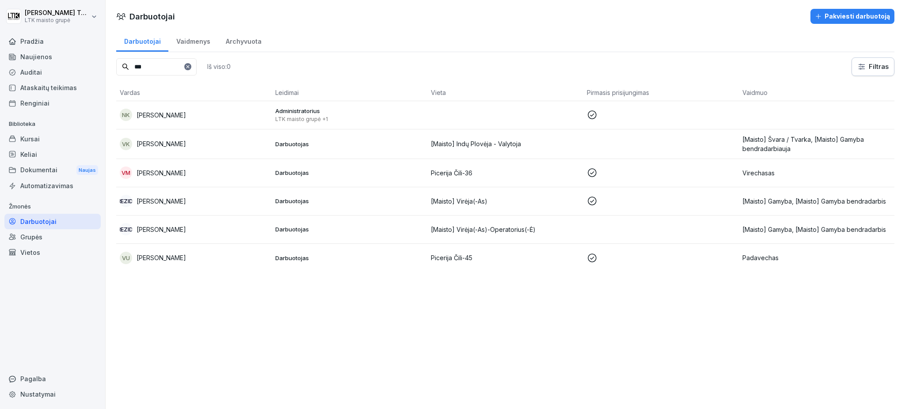
type input "***"
click at [156, 114] on font "[PERSON_NAME]" at bounding box center [162, 115] width 50 height 8
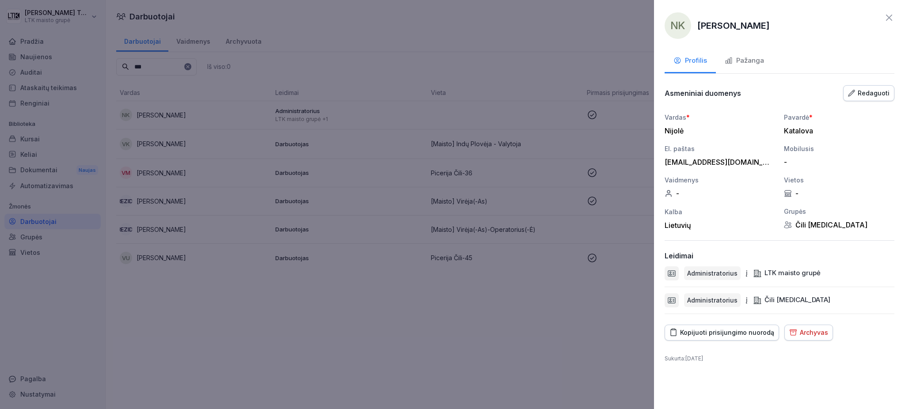
click at [877, 90] on font "Redaguoti" at bounding box center [874, 93] width 32 height 8
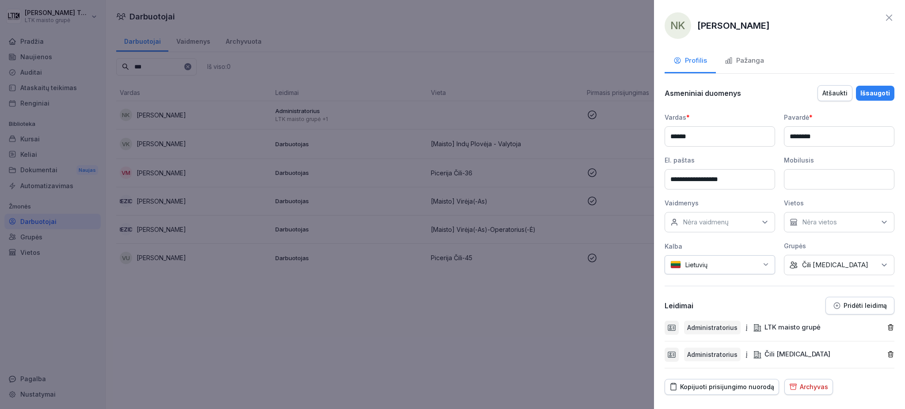
click at [844, 305] on font "Pridėti leidimą" at bounding box center [865, 306] width 43 height 8
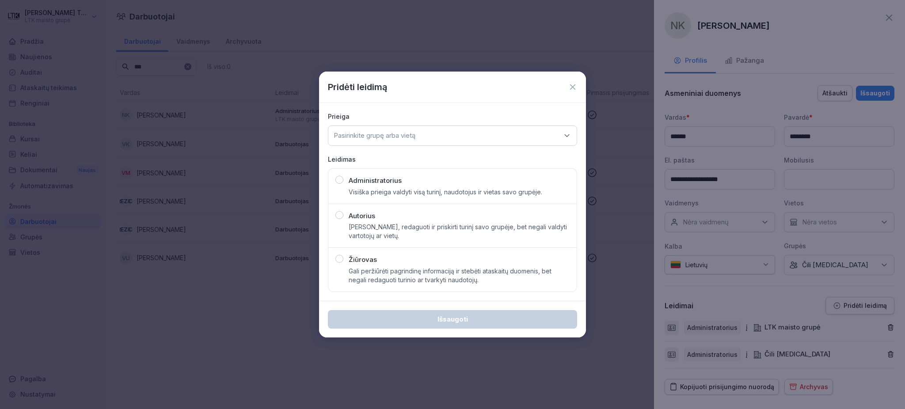
click at [362, 179] on font "Administratorius" at bounding box center [375, 180] width 53 height 8
click at [391, 131] on font "Pasirinkite grupę arba vietą" at bounding box center [375, 135] width 82 height 8
type input "***"
click at [373, 192] on div "Regionai ČP" at bounding box center [453, 191] width 244 height 17
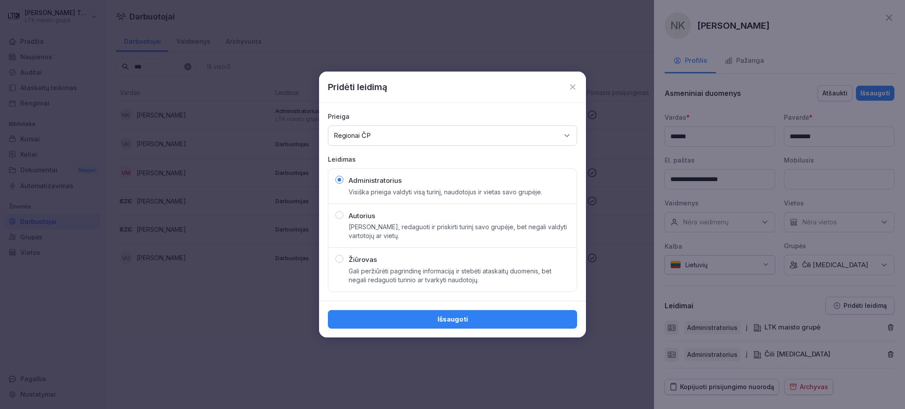
click at [476, 319] on div "Išsaugoti" at bounding box center [452, 320] width 235 height 10
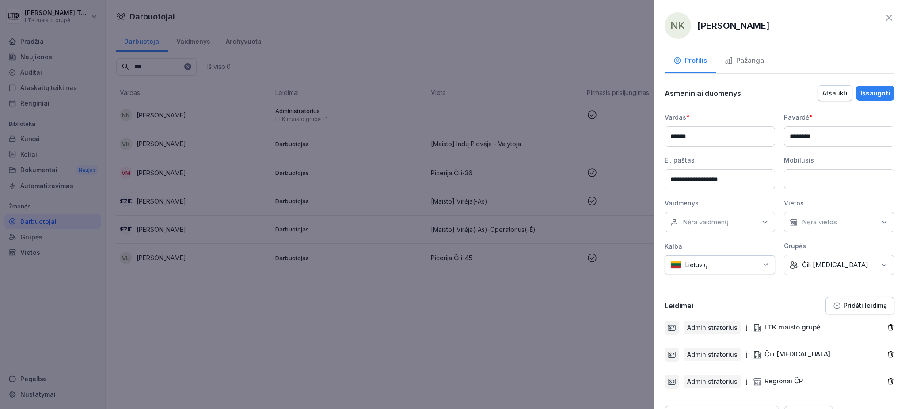
drag, startPoint x: 159, startPoint y: 67, endPoint x: 187, endPoint y: 67, distance: 27.8
click at [160, 67] on div at bounding box center [452, 204] width 905 height 409
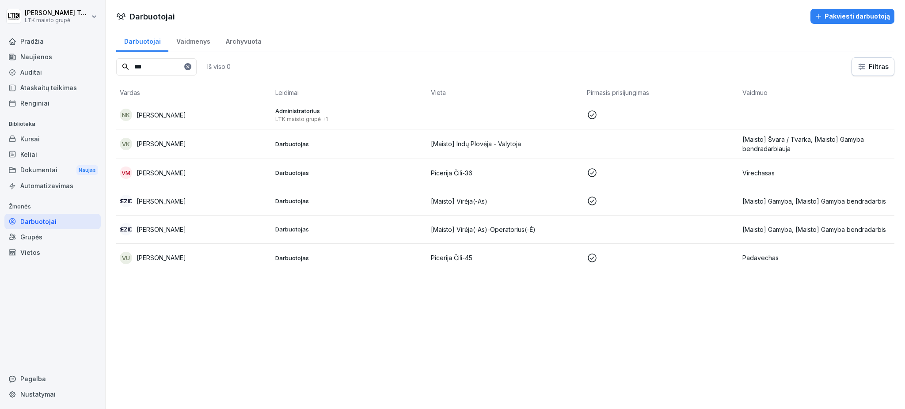
click at [191, 67] on div at bounding box center [187, 66] width 7 height 7
click at [179, 68] on input at bounding box center [156, 66] width 80 height 17
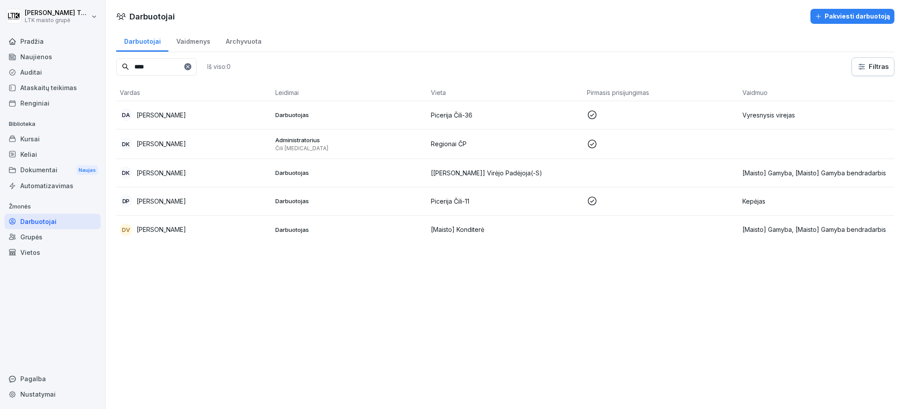
type input "****"
click at [180, 145] on font "[PERSON_NAME]" at bounding box center [162, 144] width 50 height 8
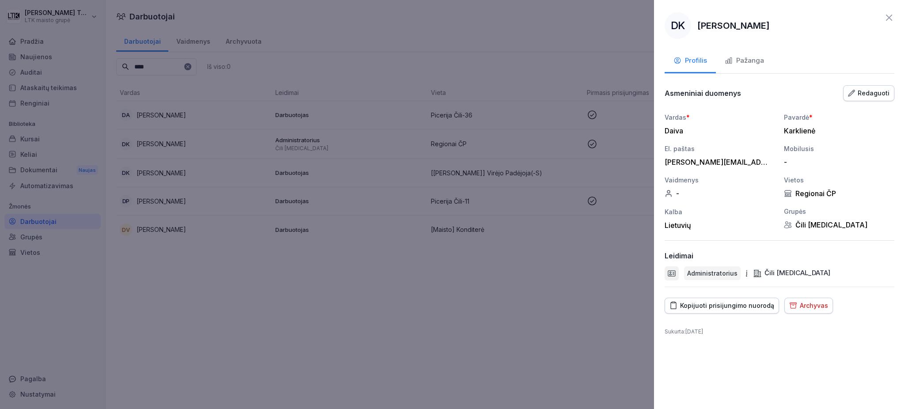
click at [872, 92] on font "Redaguoti" at bounding box center [874, 93] width 32 height 8
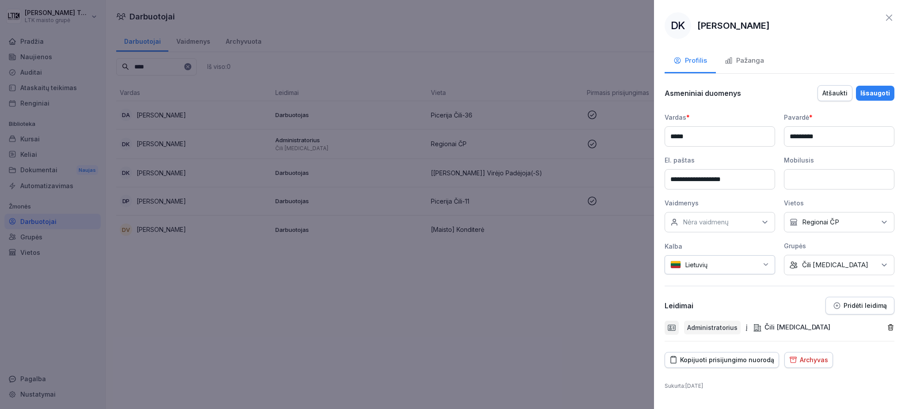
click at [867, 305] on font "Pridėti leidimą" at bounding box center [865, 306] width 43 height 8
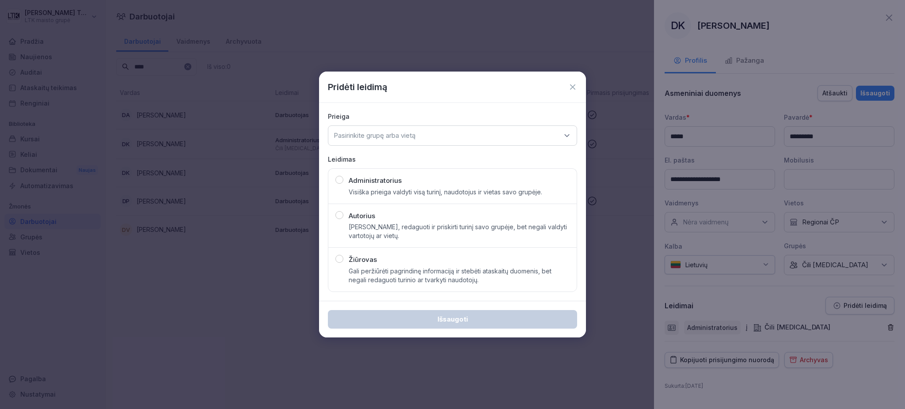
drag, startPoint x: 433, startPoint y: 192, endPoint x: 443, endPoint y: 149, distance: 44.4
click at [433, 191] on font "Visiška prieiga valdyti visą turinį, naudotojus ir vietas savo grupėje." at bounding box center [446, 192] width 194 height 8
click at [444, 139] on div "Pasirinkite grupę arba vietą" at bounding box center [452, 136] width 249 height 20
type input "***"
click at [384, 188] on div "Regionai ČP" at bounding box center [453, 191] width 244 height 17
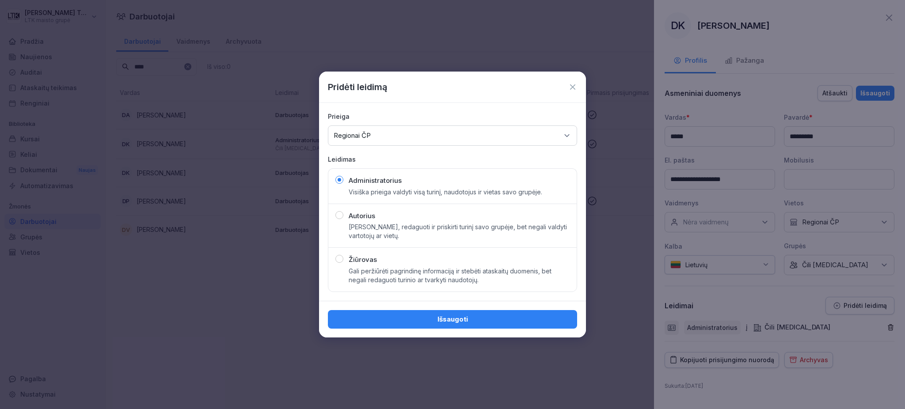
click at [499, 316] on div "Išsaugoti" at bounding box center [452, 320] width 235 height 10
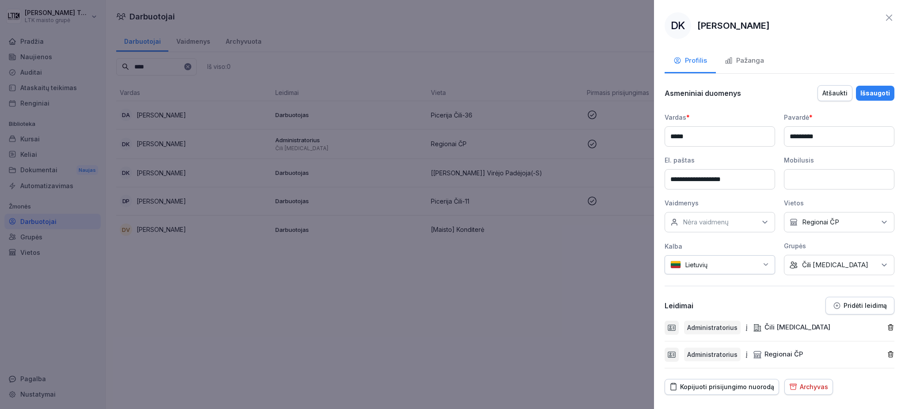
click at [863, 95] on font "Išsaugoti" at bounding box center [876, 93] width 30 height 8
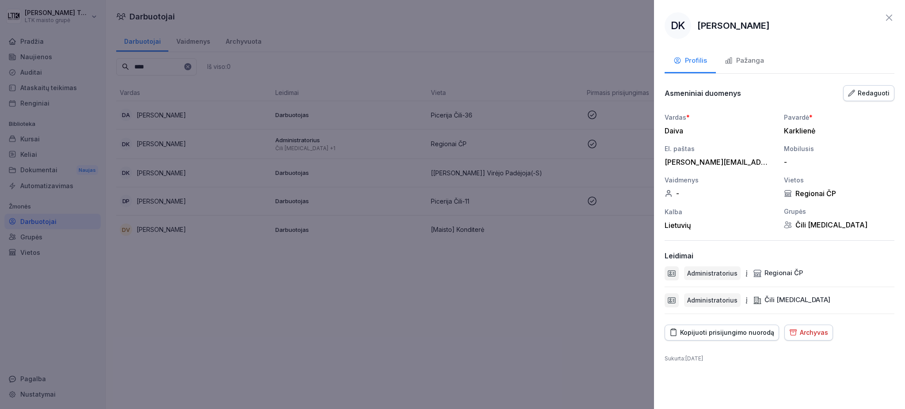
click at [39, 237] on div at bounding box center [452, 204] width 905 height 409
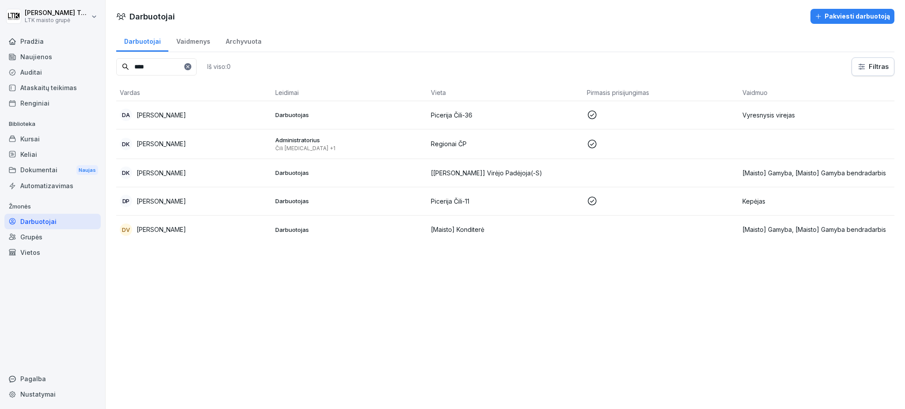
click at [39, 237] on font "Grupės" at bounding box center [31, 237] width 22 height 8
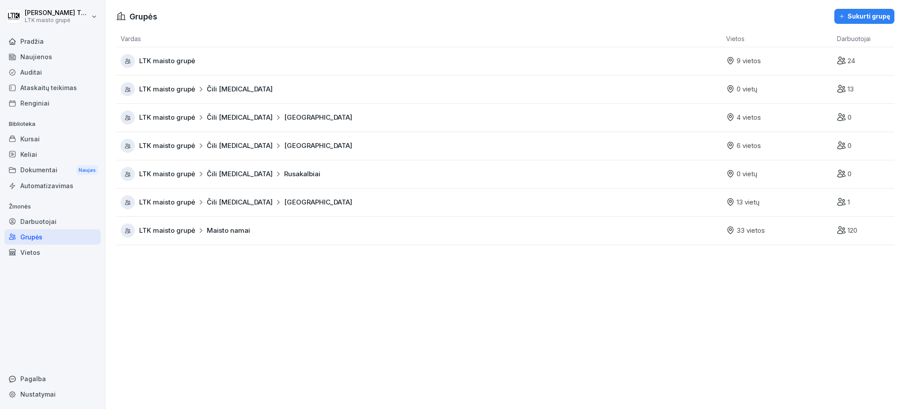
click at [23, 255] on font "Vietos" at bounding box center [30, 253] width 20 height 8
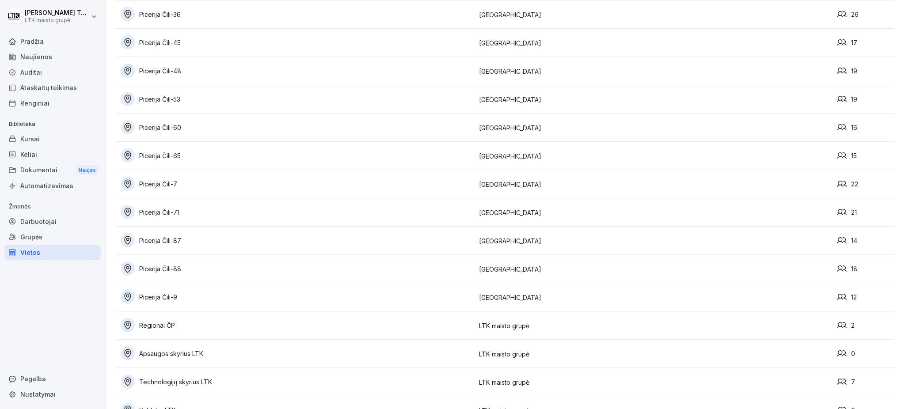
scroll to position [1491, 0]
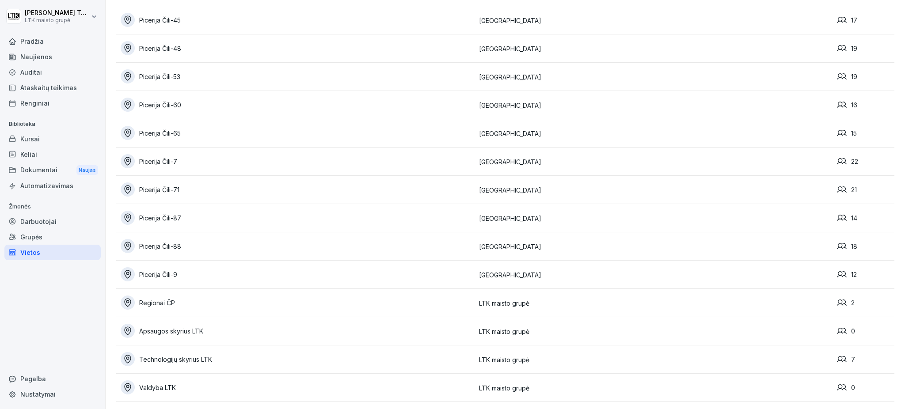
click at [165, 299] on font "Regionai ČP" at bounding box center [157, 303] width 36 height 8
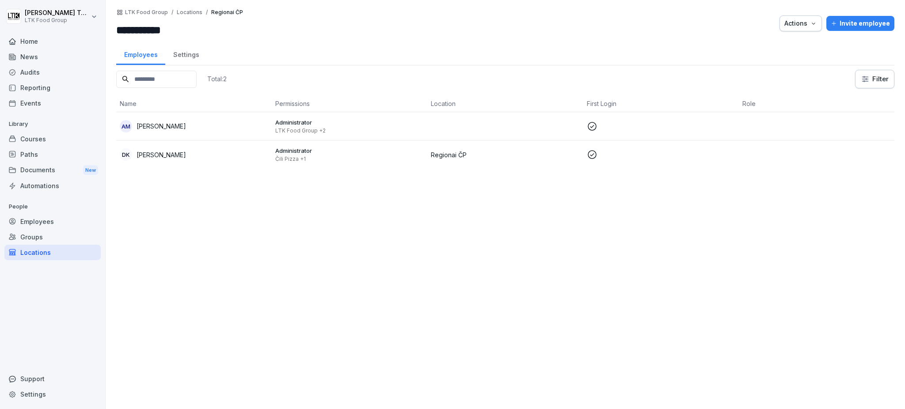
click at [152, 124] on p "[PERSON_NAME]" at bounding box center [162, 126] width 50 height 9
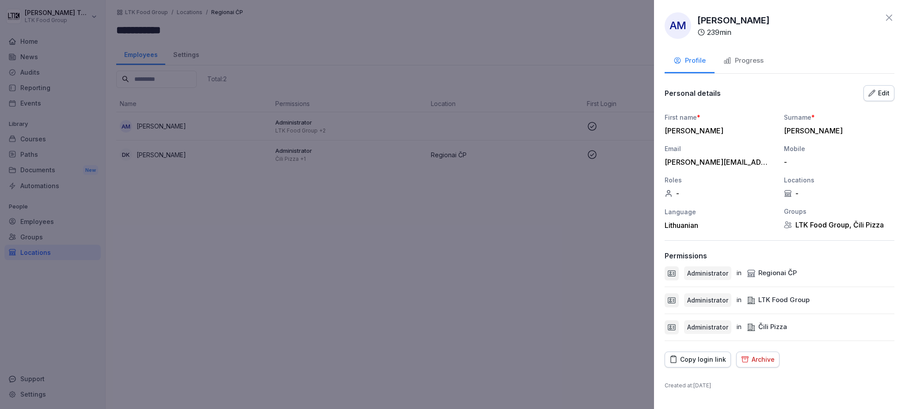
click at [878, 91] on div "Edit" at bounding box center [879, 93] width 21 height 10
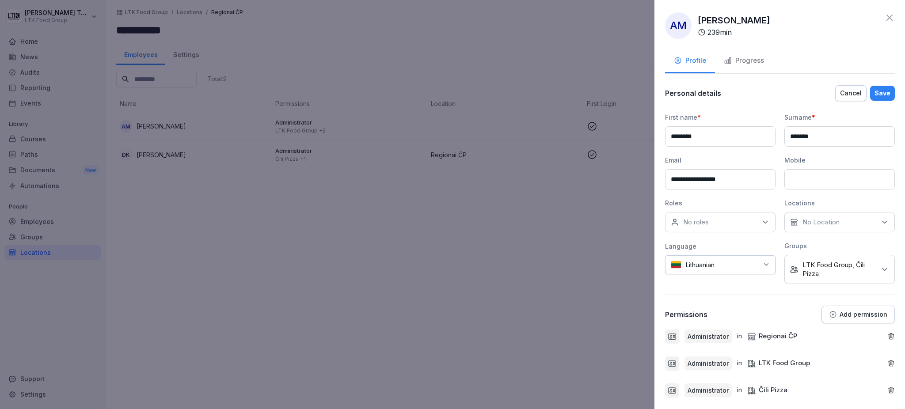
drag, startPoint x: 397, startPoint y: 228, endPoint x: 394, endPoint y: 219, distance: 9.8
click at [395, 222] on div at bounding box center [452, 204] width 905 height 409
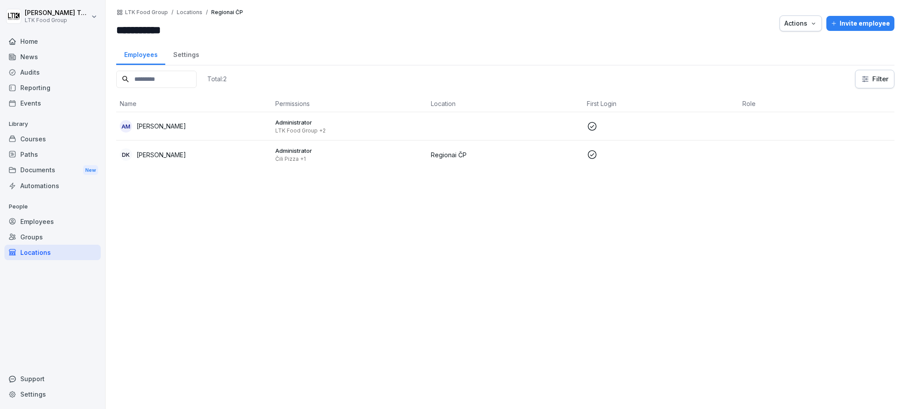
click at [186, 159] on div "DK Daiva Karklienė" at bounding box center [194, 155] width 149 height 12
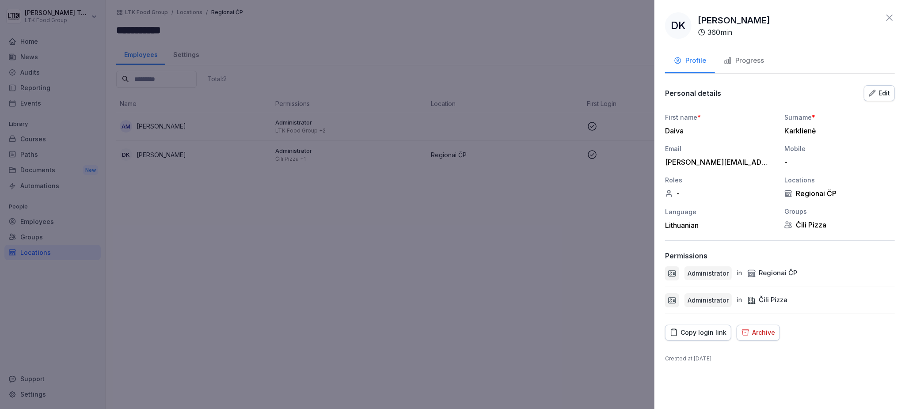
click at [429, 236] on div at bounding box center [452, 204] width 905 height 409
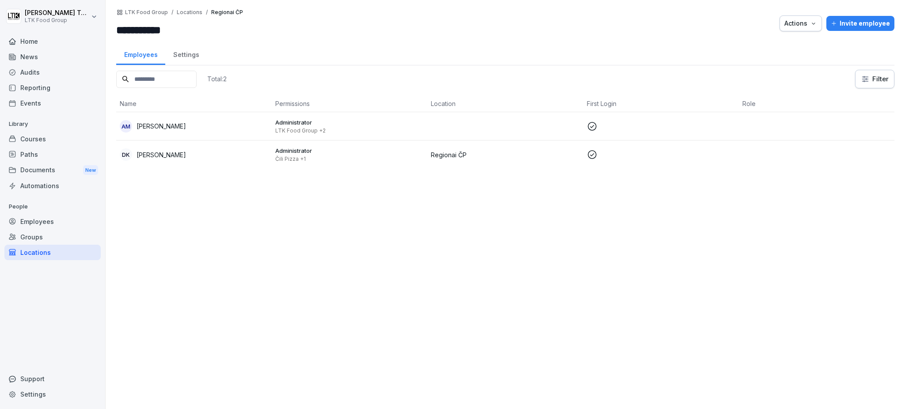
click at [172, 125] on p "[PERSON_NAME]" at bounding box center [162, 126] width 50 height 9
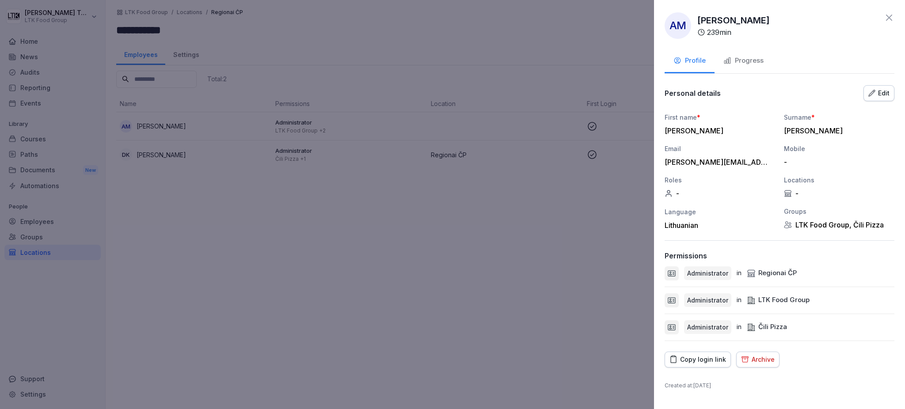
click at [818, 177] on div "Locations" at bounding box center [839, 179] width 111 height 9
click at [881, 89] on div "Edit" at bounding box center [879, 93] width 21 height 10
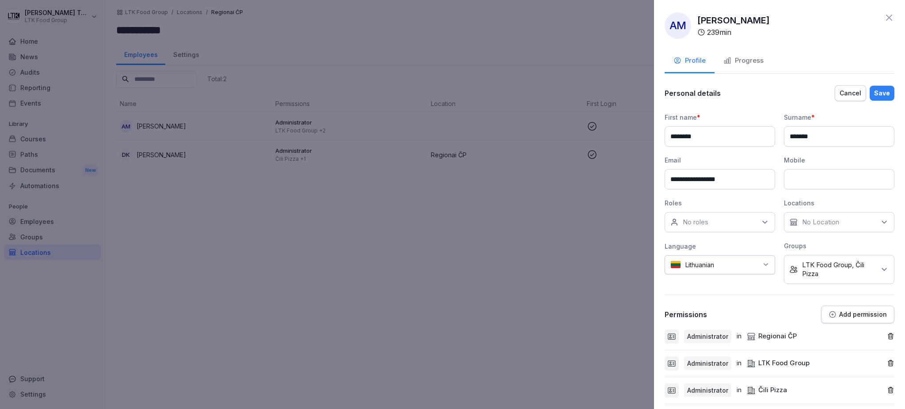
click at [853, 220] on div "No Location" at bounding box center [839, 222] width 111 height 20
type input "*"
type input "**"
click at [828, 283] on label "Regionai ČP" at bounding box center [816, 287] width 37 height 8
click at [761, 297] on div "**********" at bounding box center [780, 244] width 230 height 320
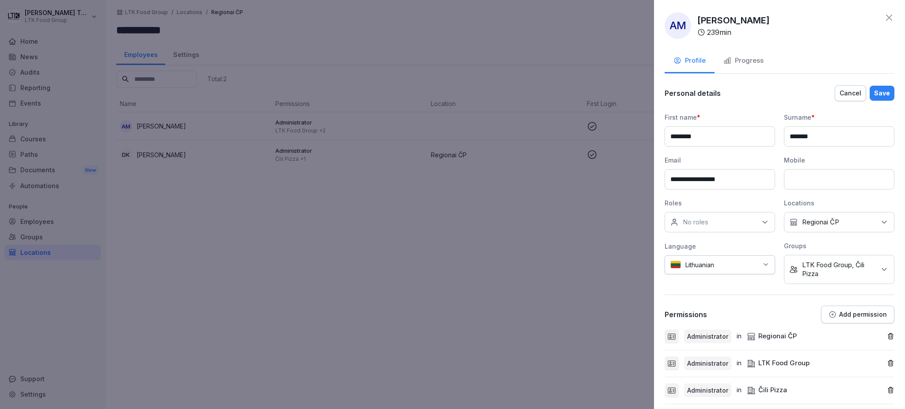
click at [871, 87] on button "Save" at bounding box center [882, 93] width 25 height 15
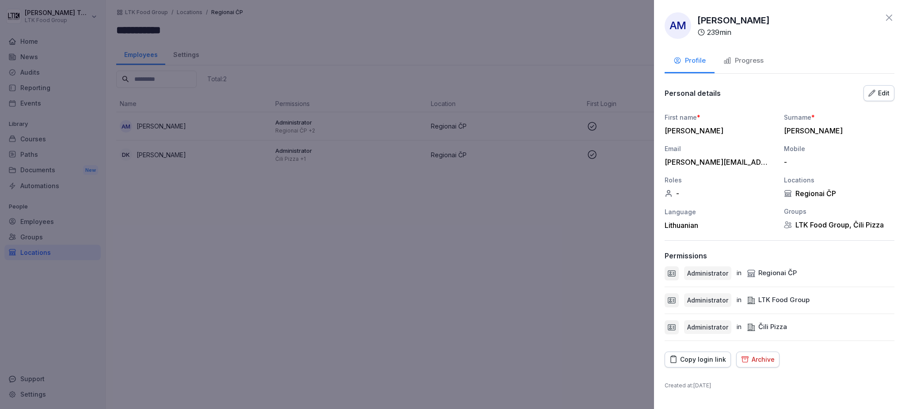
click at [167, 143] on div at bounding box center [452, 204] width 905 height 409
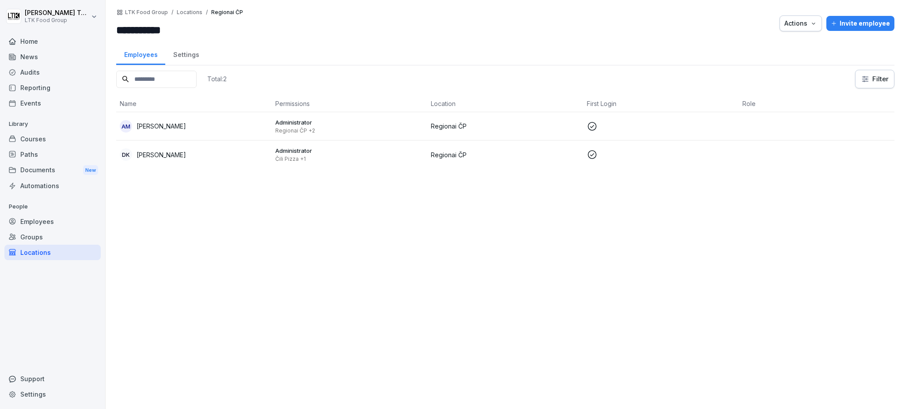
click at [168, 149] on div "DK Daiva Karklienė" at bounding box center [194, 155] width 149 height 12
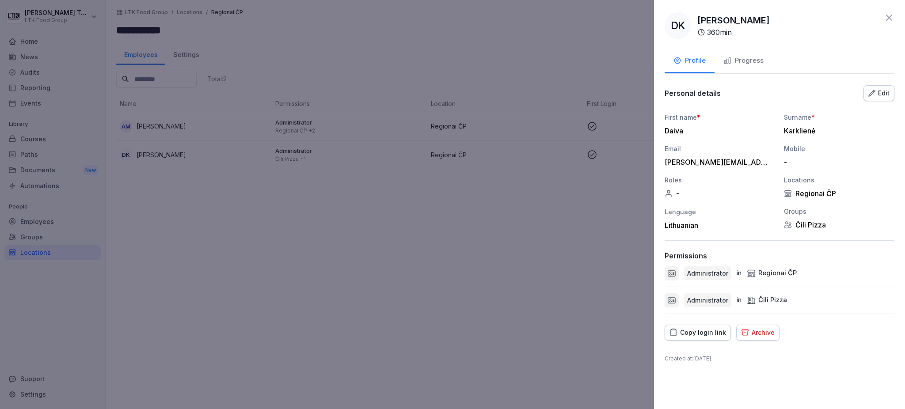
click at [879, 94] on div "Edit" at bounding box center [879, 93] width 21 height 10
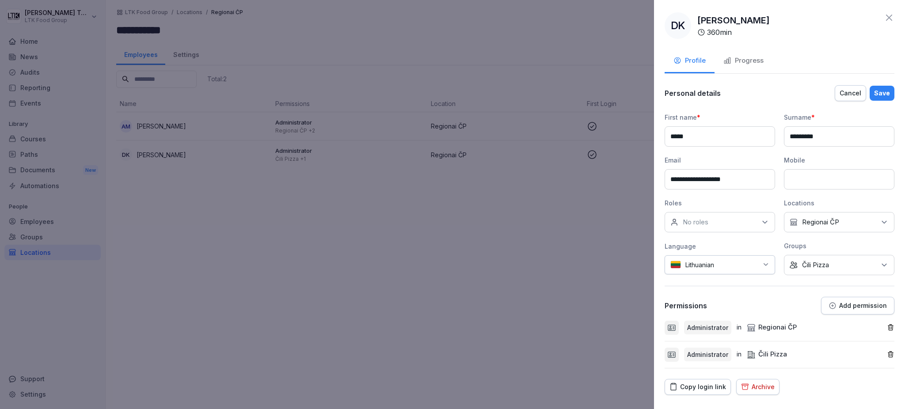
click at [831, 268] on div "No Group Čili Pizza" at bounding box center [839, 265] width 111 height 20
click at [830, 307] on label "LTK Food Group" at bounding box center [823, 305] width 50 height 8
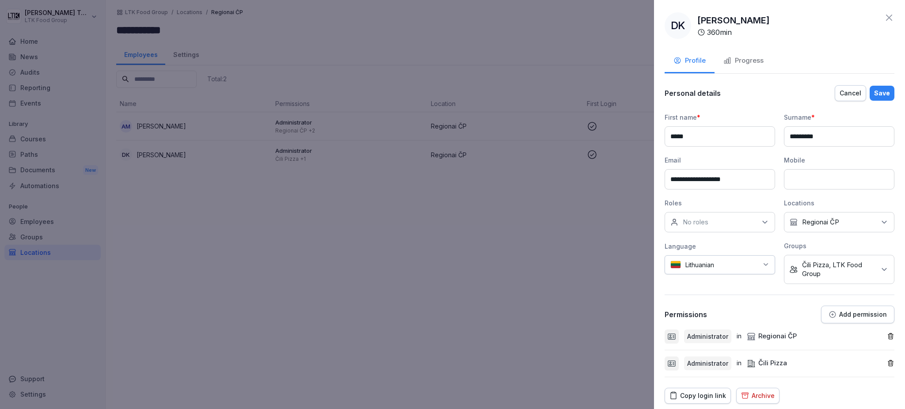
click at [879, 91] on div "Save" at bounding box center [882, 93] width 16 height 10
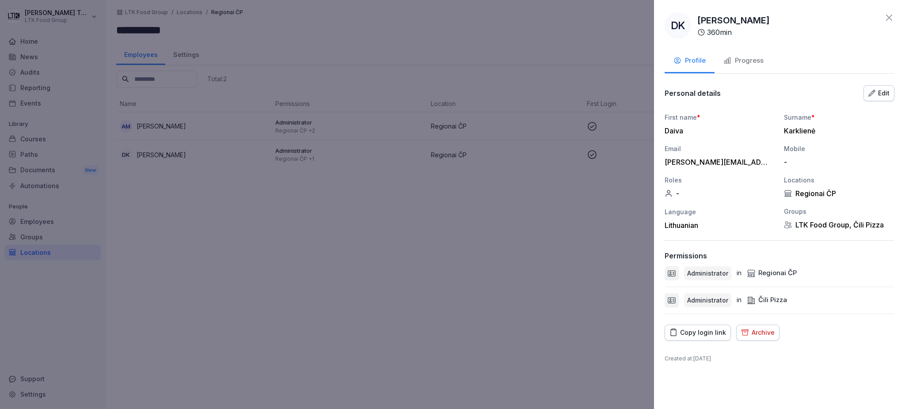
drag, startPoint x: 204, startPoint y: 191, endPoint x: 201, endPoint y: 169, distance: 21.9
click at [204, 179] on div at bounding box center [452, 204] width 905 height 409
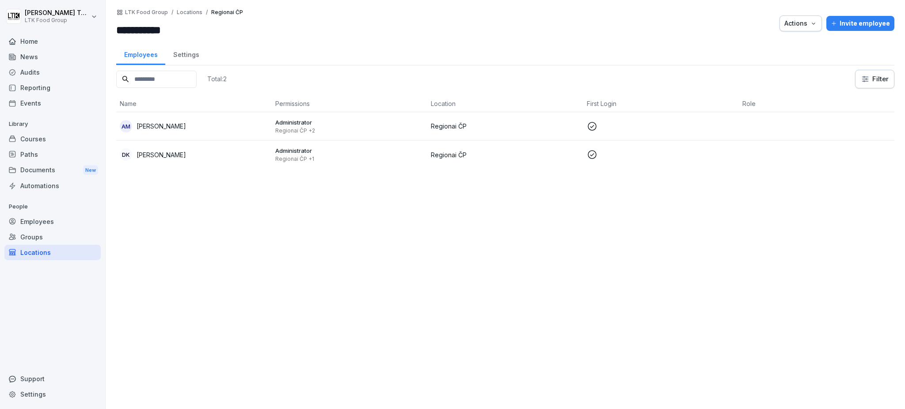
click at [157, 76] on input at bounding box center [156, 79] width 80 height 17
type input "***"
click at [29, 217] on div "Employees" at bounding box center [52, 221] width 96 height 15
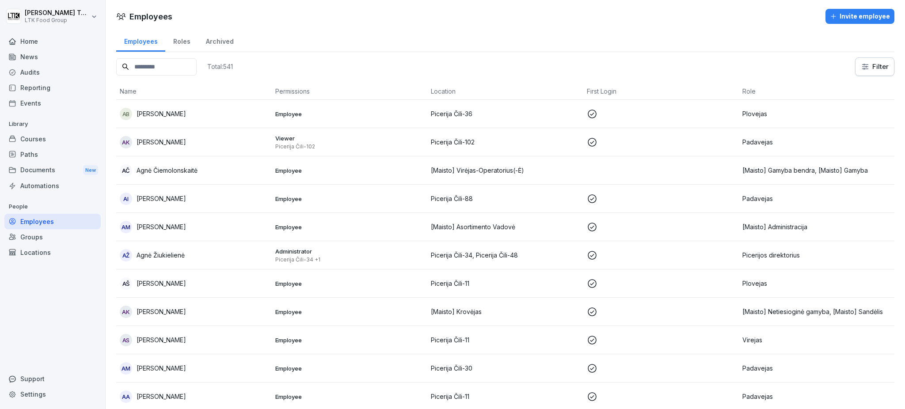
click at [172, 70] on input at bounding box center [156, 66] width 80 height 17
type input "***"
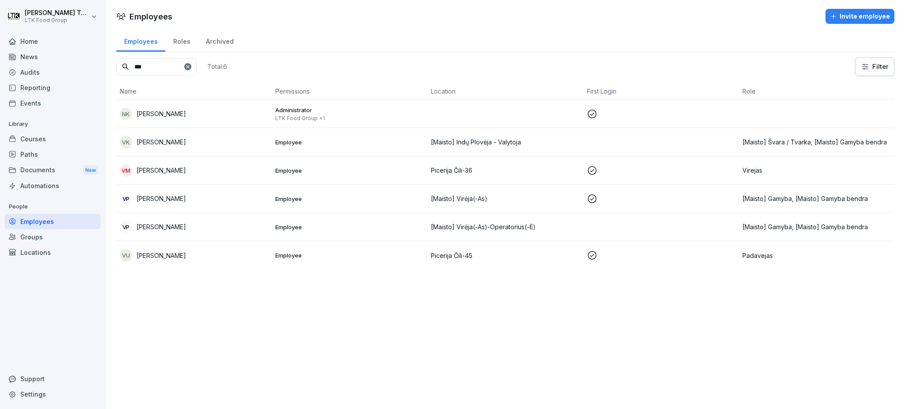
click at [181, 111] on div "NK Nijolė Katalova" at bounding box center [194, 114] width 149 height 12
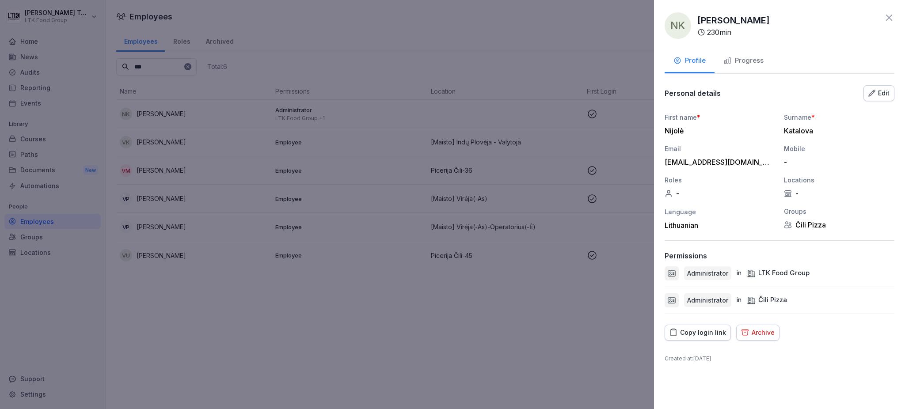
click at [879, 89] on div "Edit" at bounding box center [879, 93] width 21 height 10
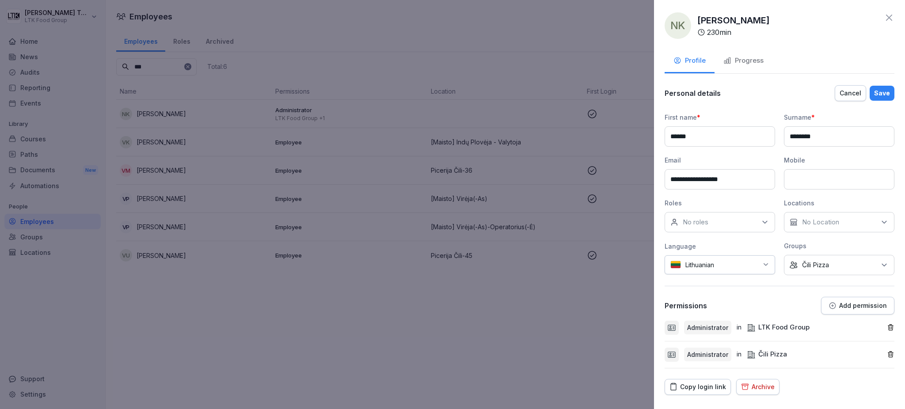
click at [850, 263] on div "No Group Čili Pizza" at bounding box center [839, 265] width 111 height 20
click at [831, 308] on label "LTK Food Group" at bounding box center [823, 305] width 50 height 8
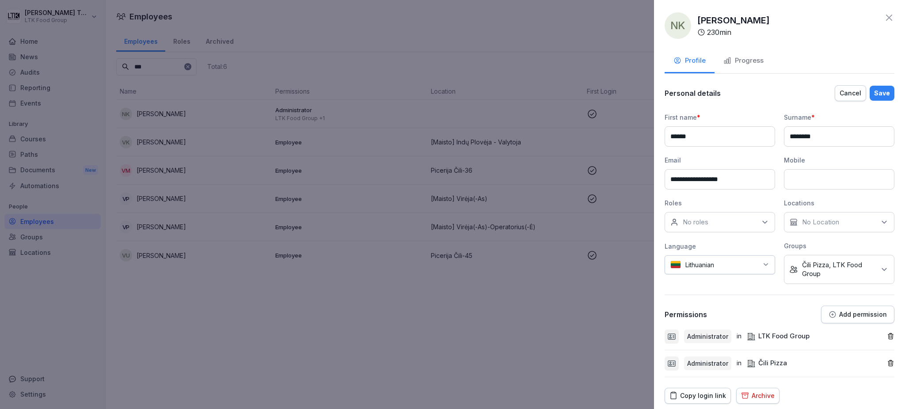
click at [823, 218] on p "No Location" at bounding box center [820, 222] width 37 height 9
type input "***"
click at [839, 261] on div "Regionai ČP" at bounding box center [837, 262] width 110 height 17
click at [874, 90] on div "Save" at bounding box center [882, 93] width 16 height 10
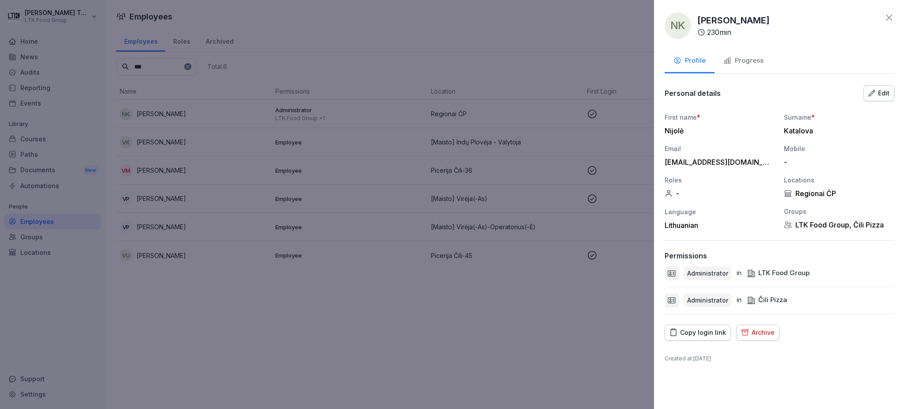
click at [32, 252] on div at bounding box center [452, 204] width 905 height 409
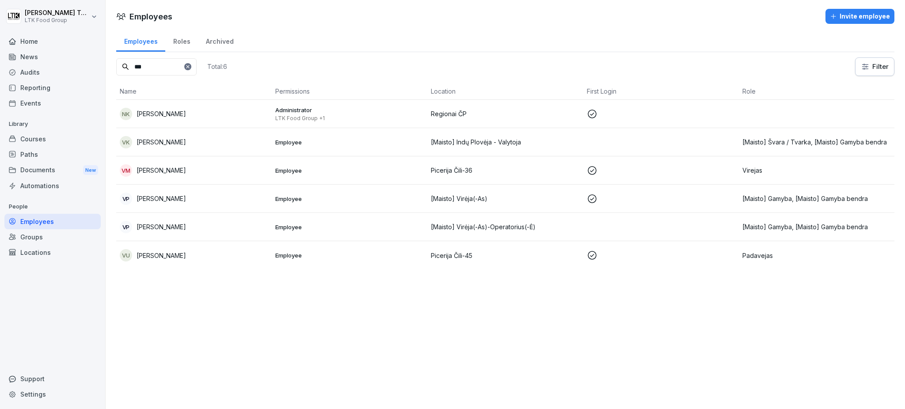
click at [48, 250] on div "Locations" at bounding box center [52, 252] width 96 height 15
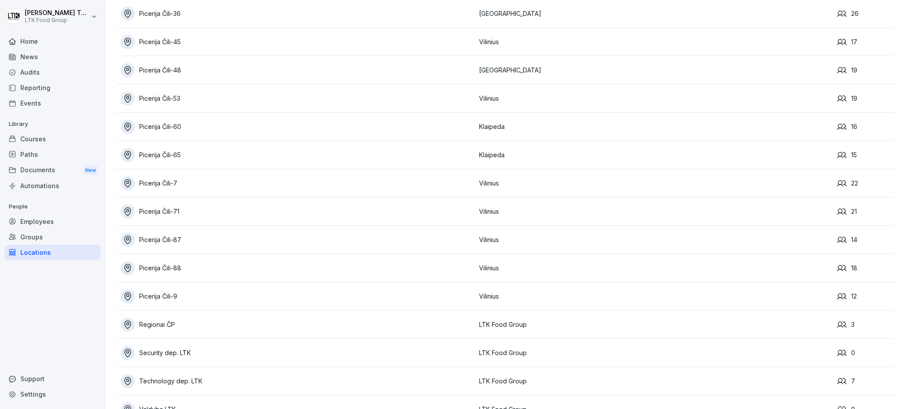
scroll to position [1491, 0]
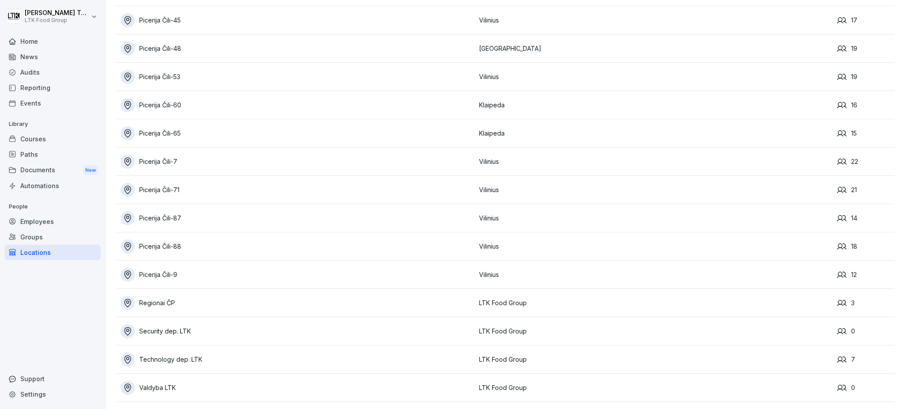
click at [149, 296] on div "Regionai ČP" at bounding box center [298, 303] width 354 height 14
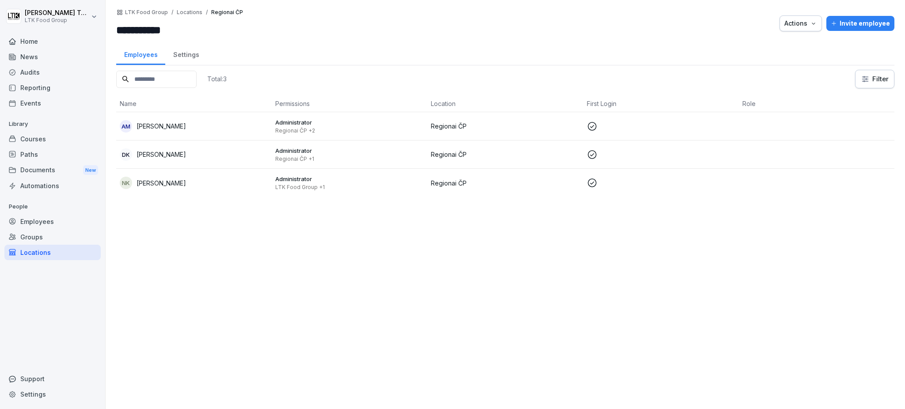
click at [305, 188] on p "LTK Food Group +1" at bounding box center [349, 187] width 149 height 7
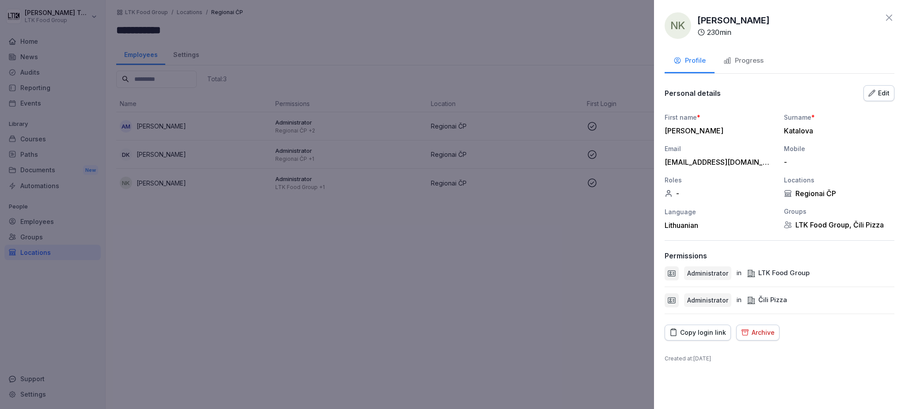
click at [887, 83] on div "NK Nijolė Katalova 230 min Profile Progress Personal details Edit First name * …" at bounding box center [779, 204] width 251 height 409
click at [878, 94] on div "Edit" at bounding box center [879, 93] width 21 height 10
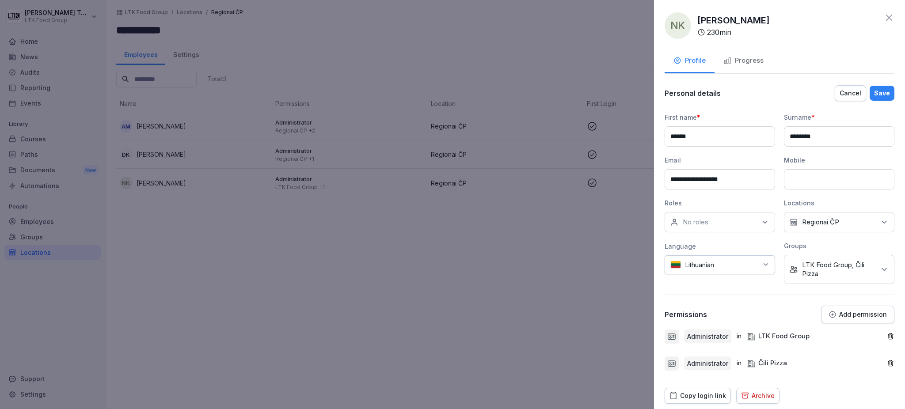
click at [854, 312] on p "Add permission" at bounding box center [863, 314] width 48 height 7
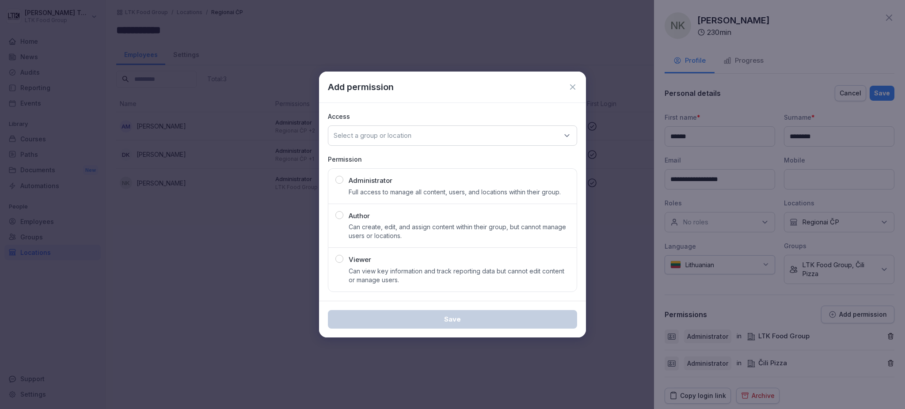
click at [381, 187] on div "Administrator Full access to manage all content, users, and locations within th…" at bounding box center [455, 186] width 212 height 21
click at [394, 130] on div "Select a group or location" at bounding box center [452, 136] width 249 height 20
type input "***"
click at [371, 189] on div "Regionai ČP" at bounding box center [453, 191] width 244 height 17
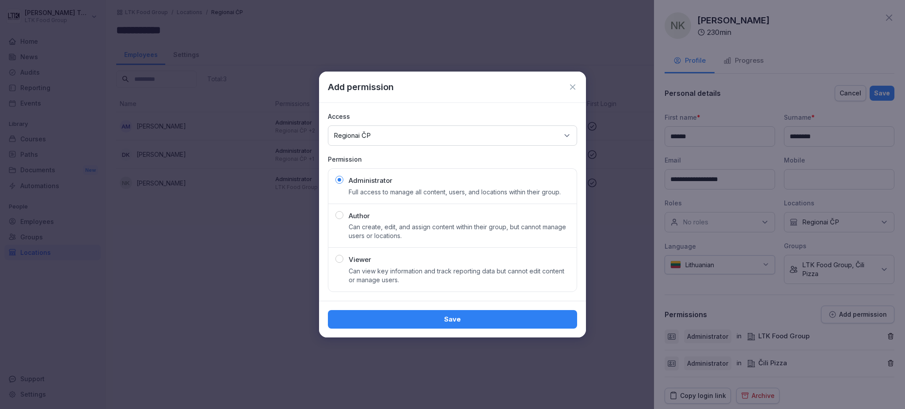
click at [502, 317] on div "Save" at bounding box center [452, 320] width 235 height 10
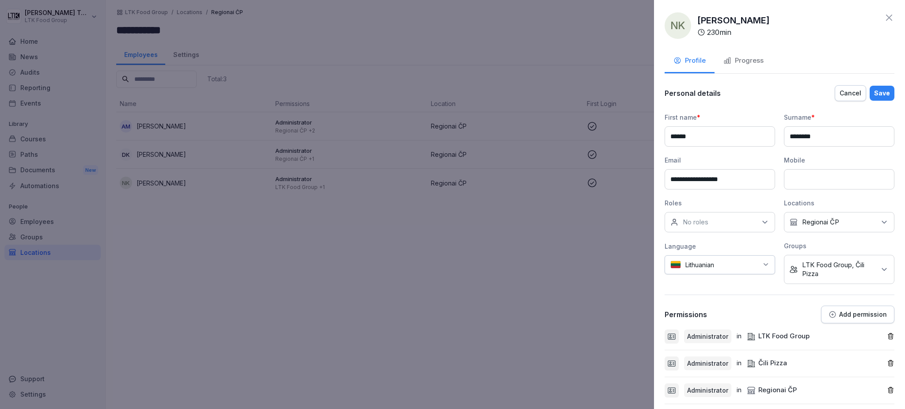
click at [874, 92] on div "Save" at bounding box center [882, 93] width 16 height 10
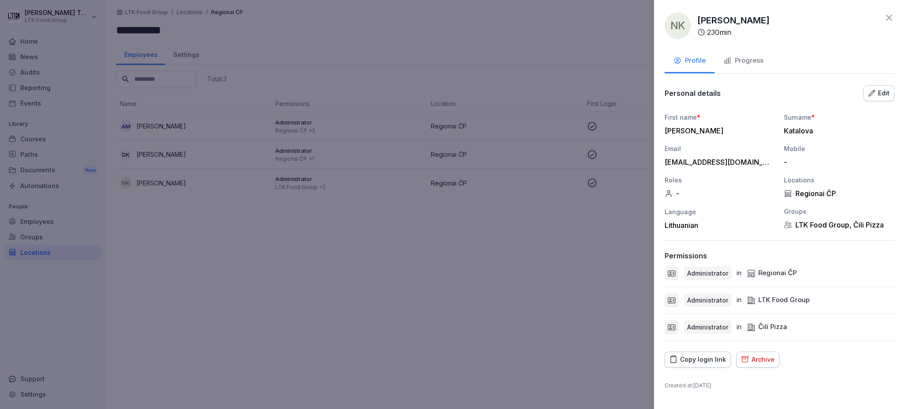
click at [207, 275] on div at bounding box center [452, 204] width 905 height 409
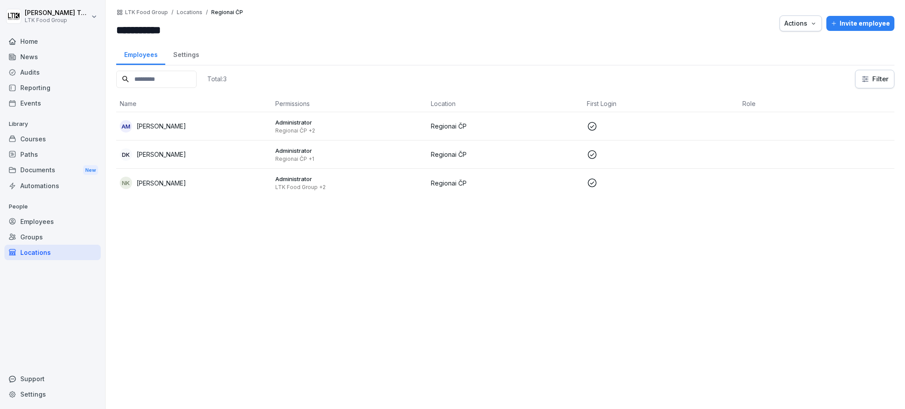
click at [39, 221] on div "Employees" at bounding box center [52, 221] width 96 height 15
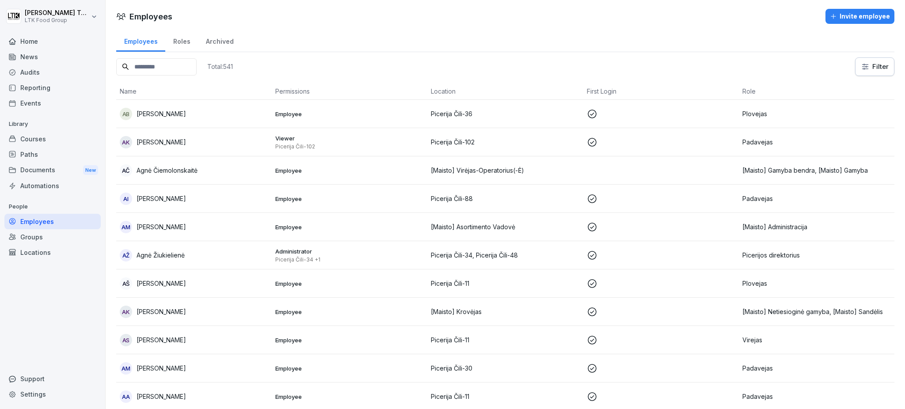
click at [36, 39] on div "Home" at bounding box center [52, 41] width 96 height 15
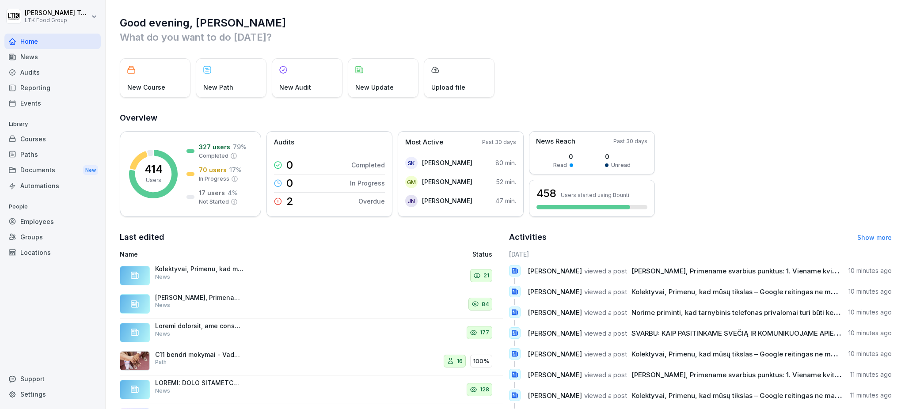
click at [56, 85] on div "Reporting" at bounding box center [52, 87] width 96 height 15
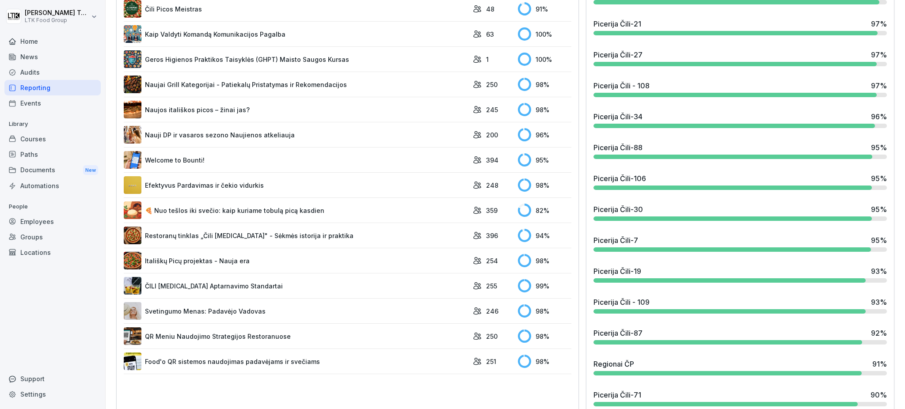
scroll to position [765, 0]
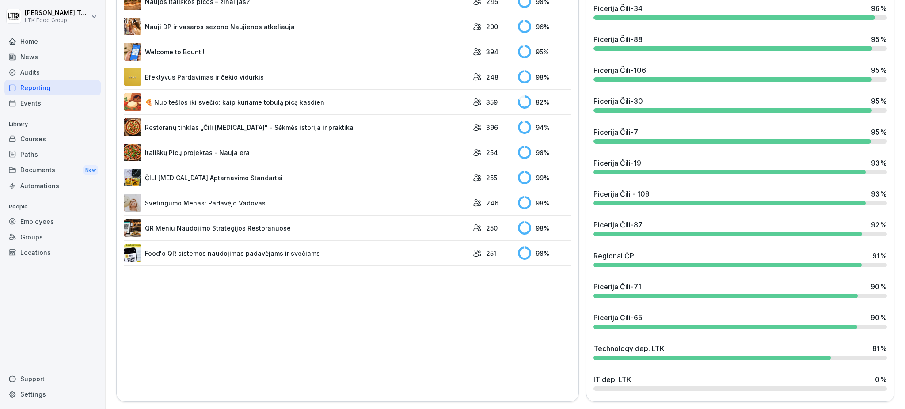
click at [623, 263] on div at bounding box center [728, 265] width 268 height 4
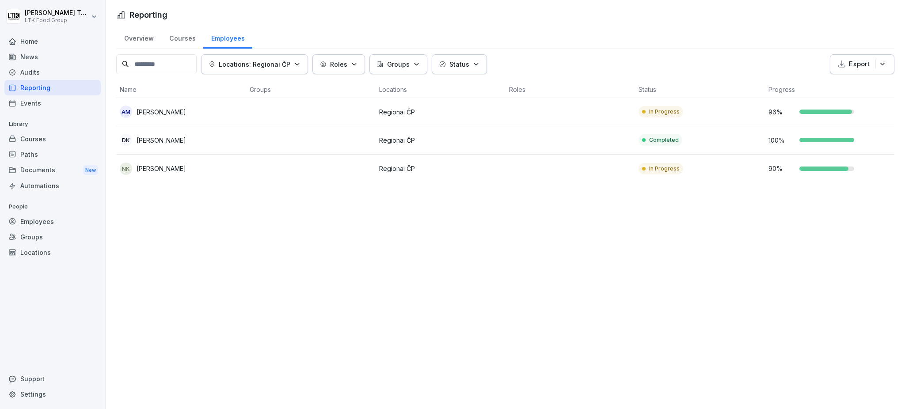
click at [810, 165] on div "90 %" at bounding box center [830, 168] width 123 height 9
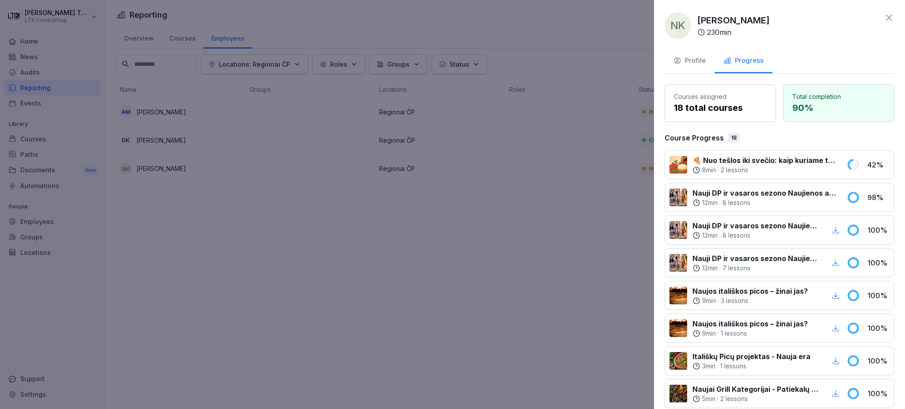
drag, startPoint x: 432, startPoint y: 282, endPoint x: 406, endPoint y: 263, distance: 31.7
click at [429, 277] on div at bounding box center [452, 204] width 905 height 409
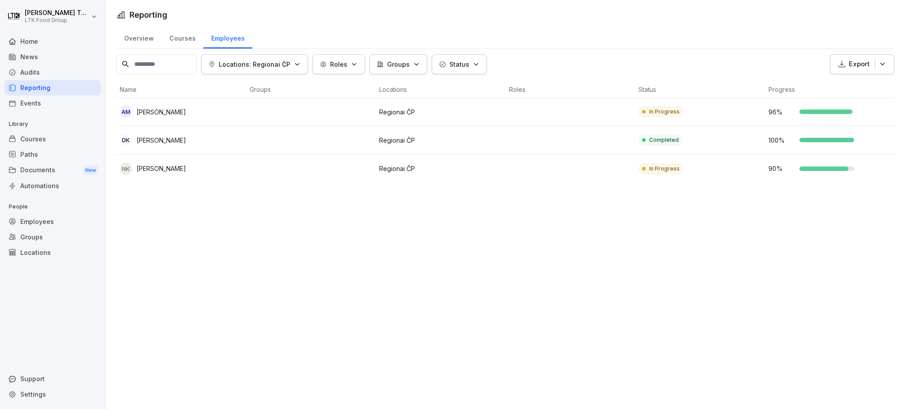
click at [167, 112] on p "[PERSON_NAME]" at bounding box center [162, 111] width 50 height 9
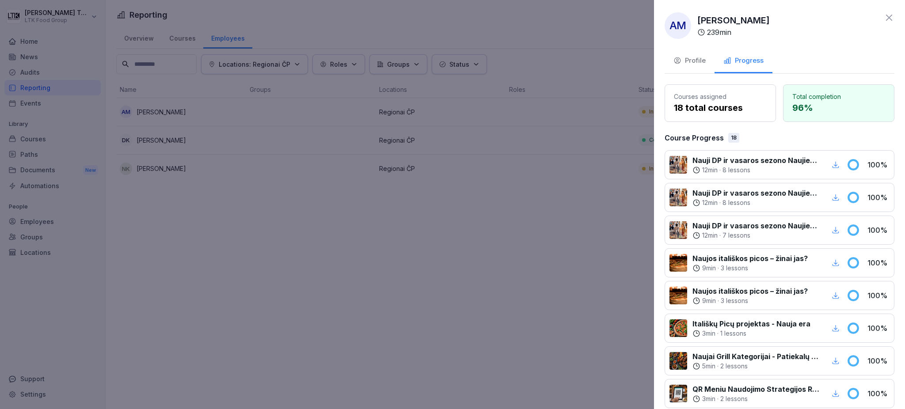
click at [517, 237] on div at bounding box center [452, 204] width 905 height 409
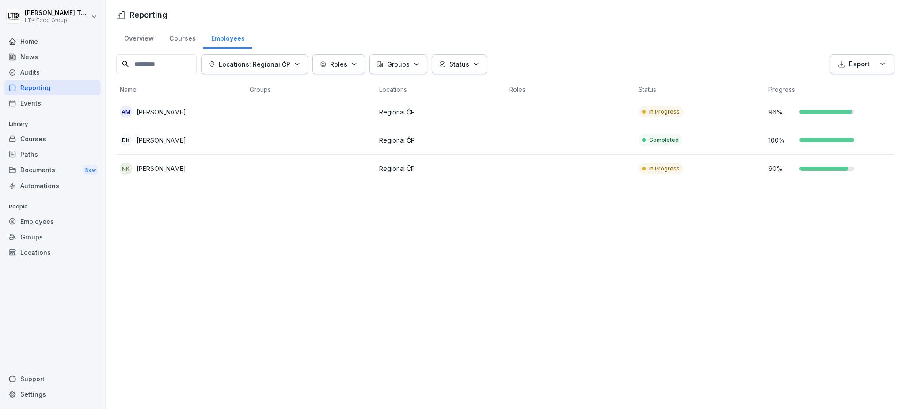
click at [34, 136] on div "Courses" at bounding box center [52, 138] width 96 height 15
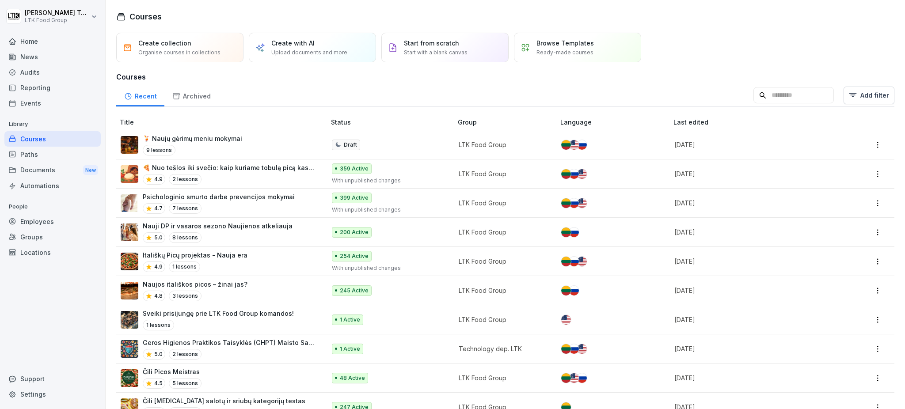
click at [26, 248] on div "Locations" at bounding box center [52, 252] width 96 height 15
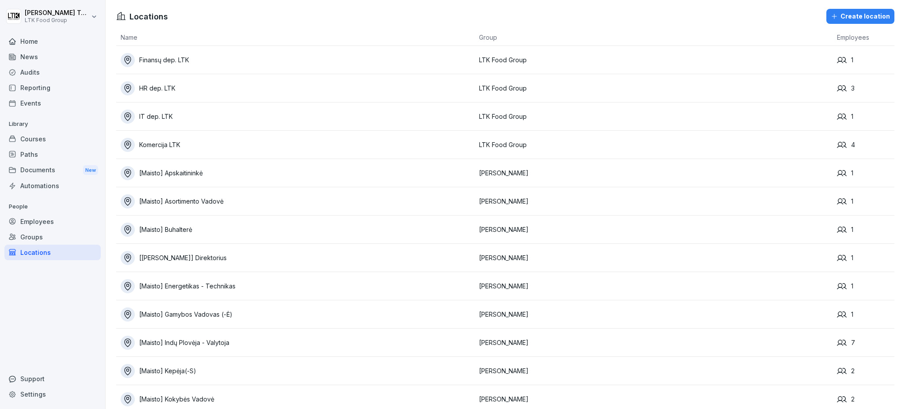
click at [30, 215] on div "Employees" at bounding box center [52, 221] width 96 height 15
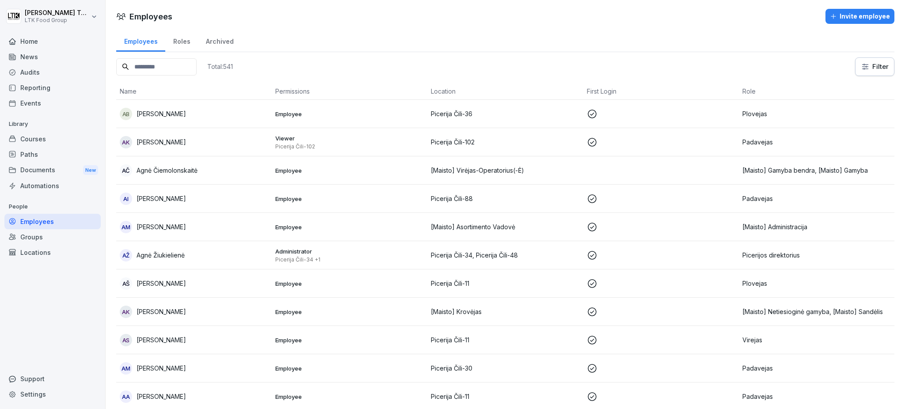
click at [35, 218] on div "Employees" at bounding box center [52, 221] width 96 height 15
click at [189, 69] on input at bounding box center [156, 66] width 80 height 17
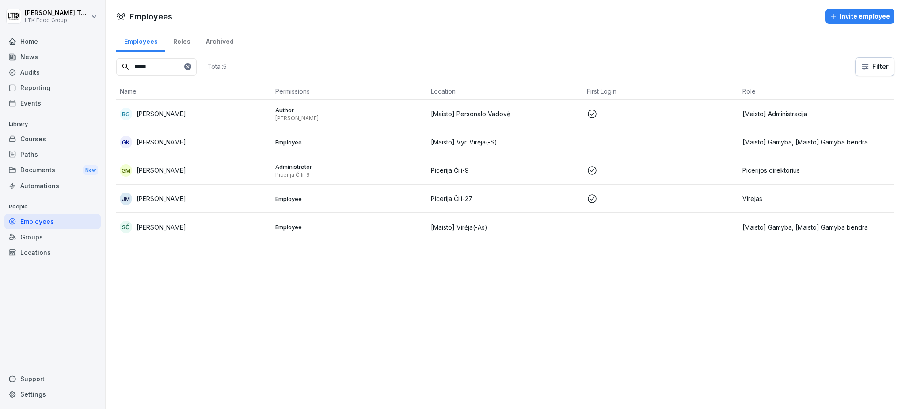
type input "*****"
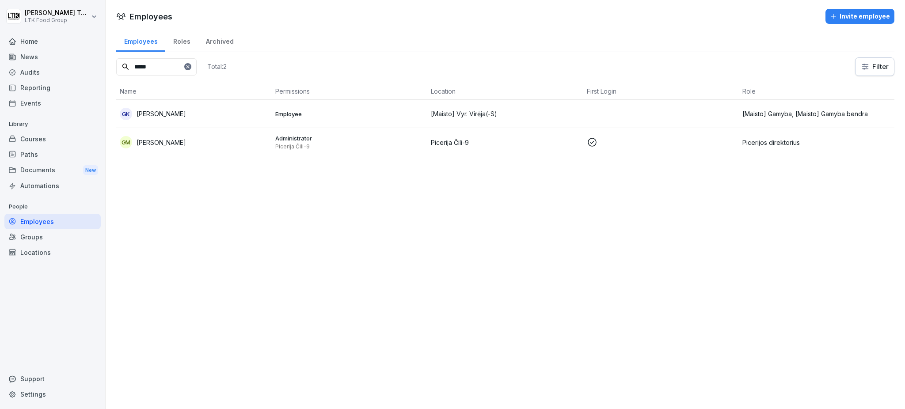
click at [176, 138] on div "GM [PERSON_NAME]" at bounding box center [194, 142] width 149 height 12
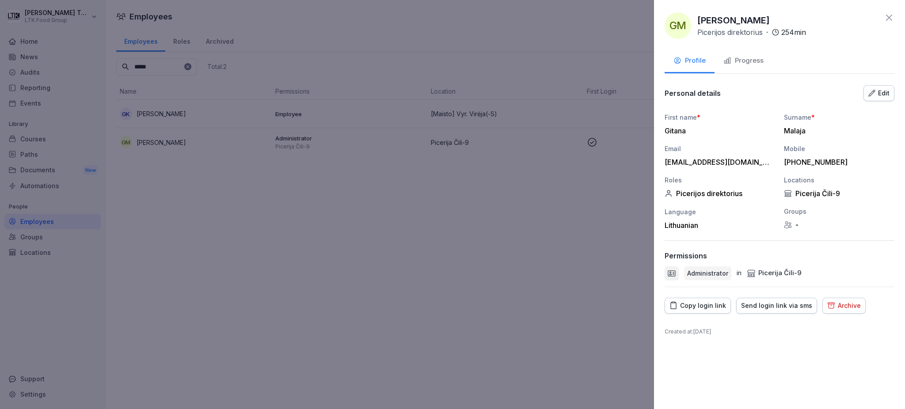
click at [747, 61] on div "Progress" at bounding box center [744, 61] width 40 height 10
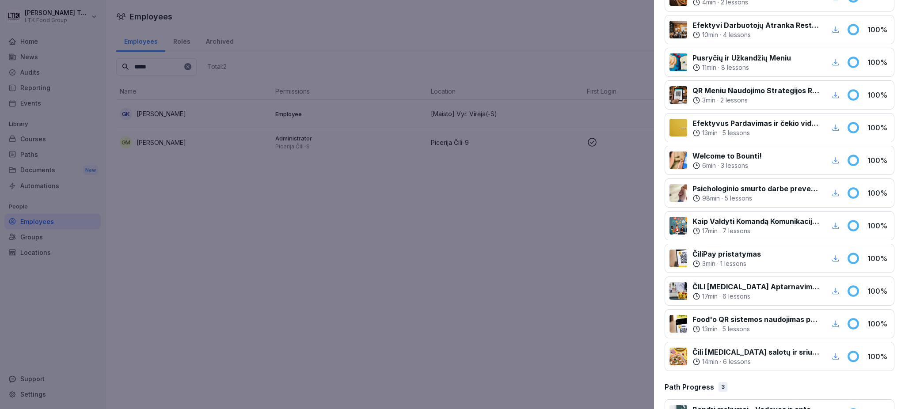
scroll to position [345, 0]
